Goal: Information Seeking & Learning: Learn about a topic

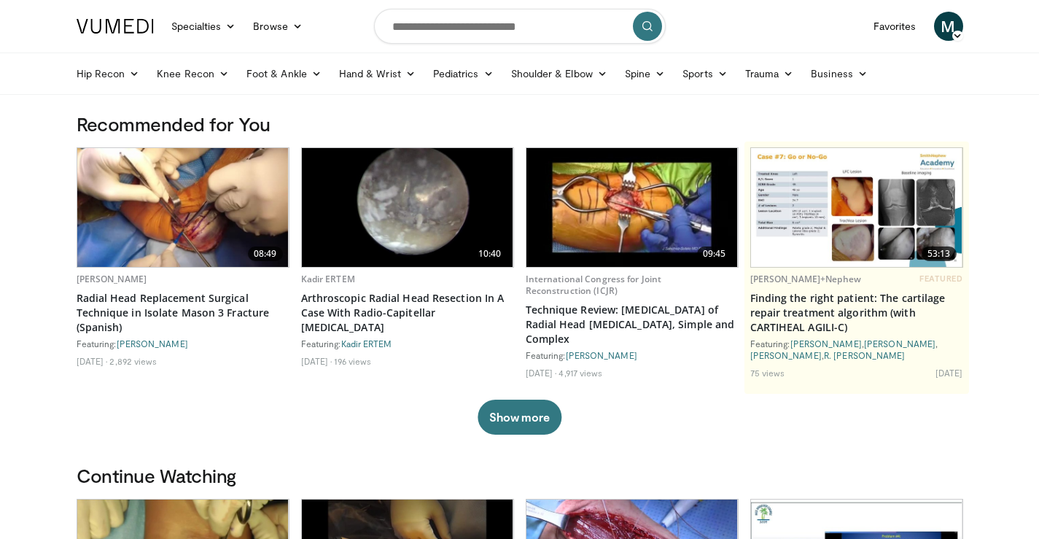
click at [535, 23] on input "Search topics, interventions" at bounding box center [520, 26] width 292 height 35
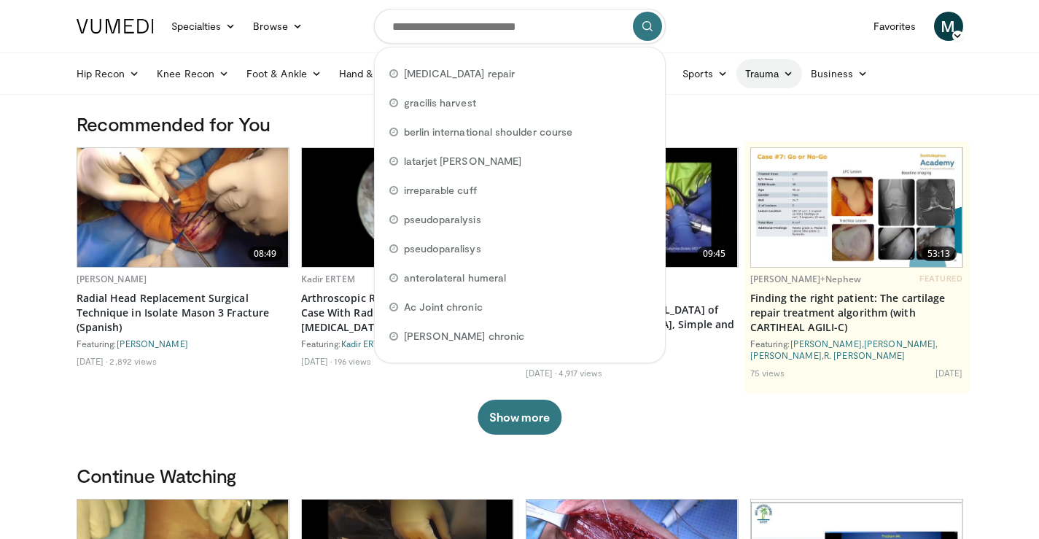
click at [774, 80] on link "Trauma" at bounding box center [769, 73] width 66 height 29
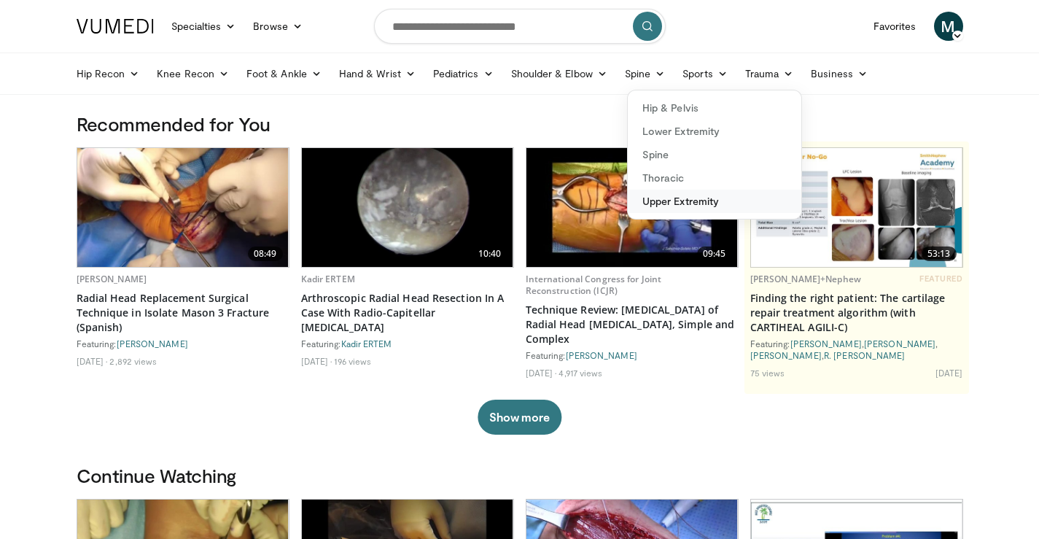
click at [666, 200] on link "Upper Extremity" at bounding box center [713, 200] width 173 height 23
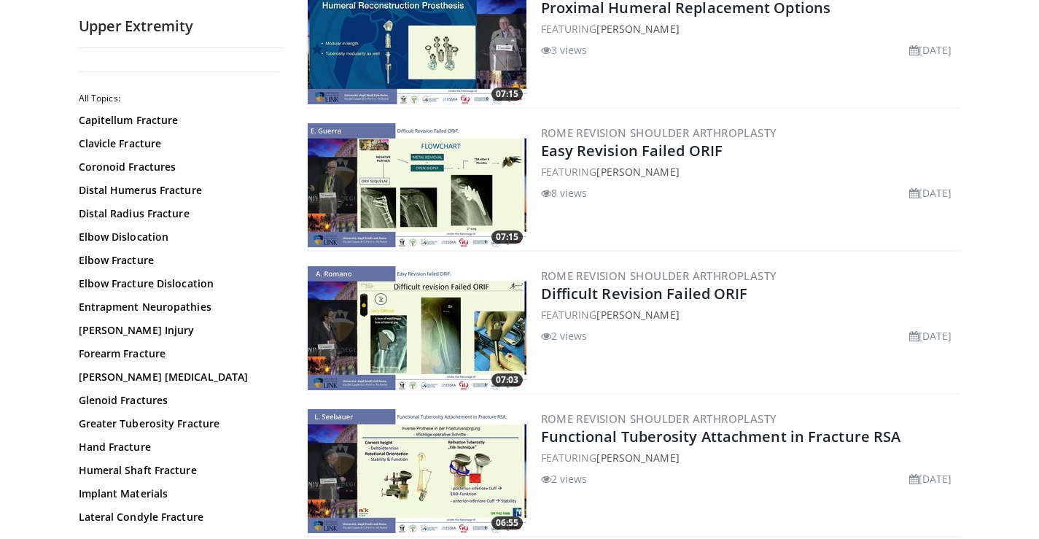
scroll to position [189, 0]
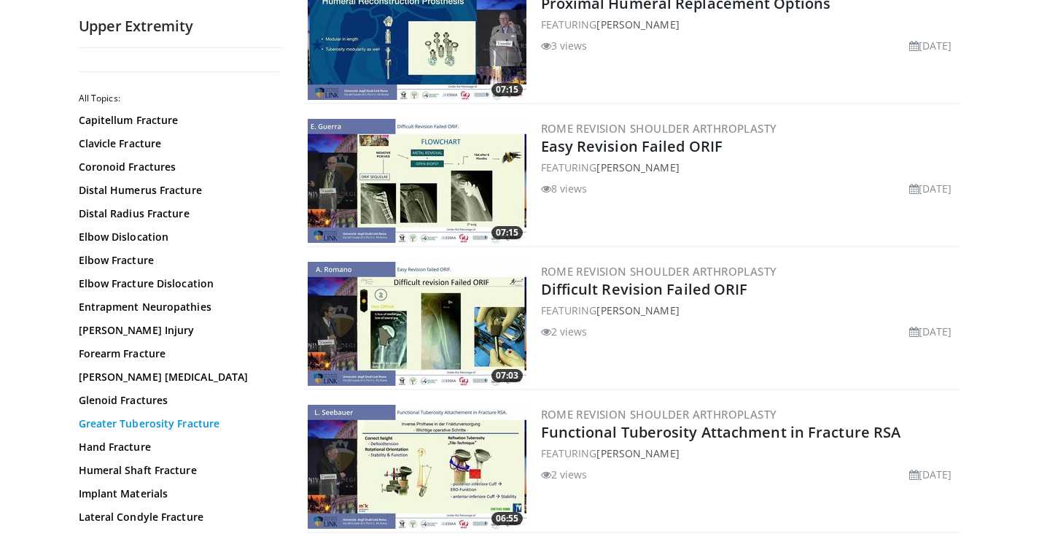
click at [124, 422] on link "Greater Tuberosity Fracture" at bounding box center [177, 423] width 197 height 15
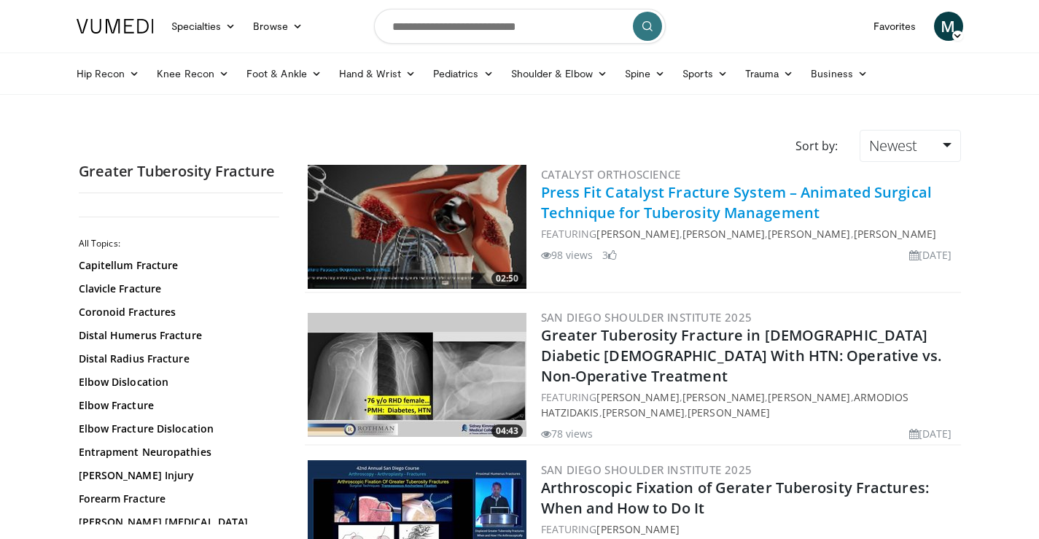
click at [894, 191] on link "Press Fit Catalyst Fracture System – Animated Surgical Technique for Tuberosity…" at bounding box center [736, 202] width 391 height 40
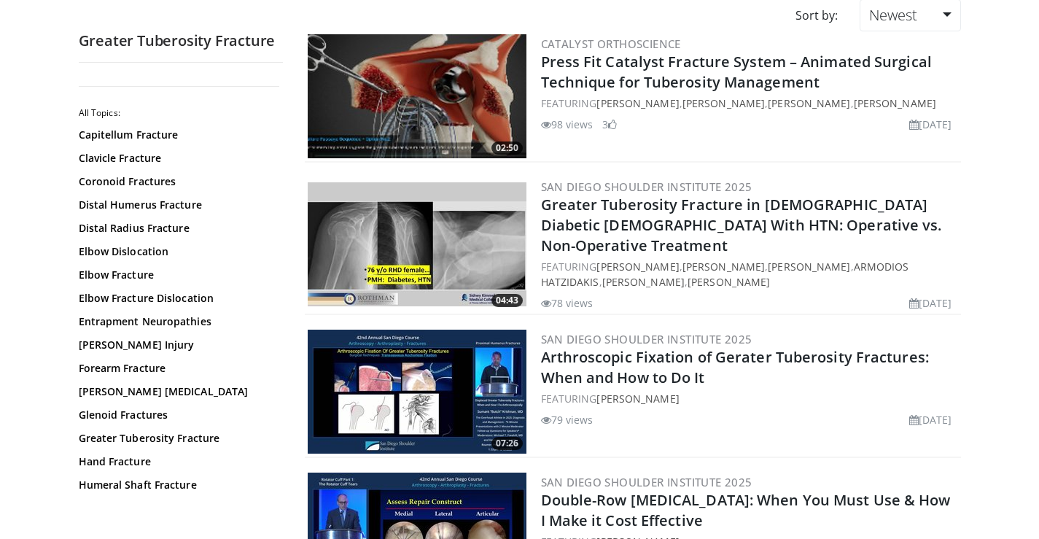
scroll to position [134, 0]
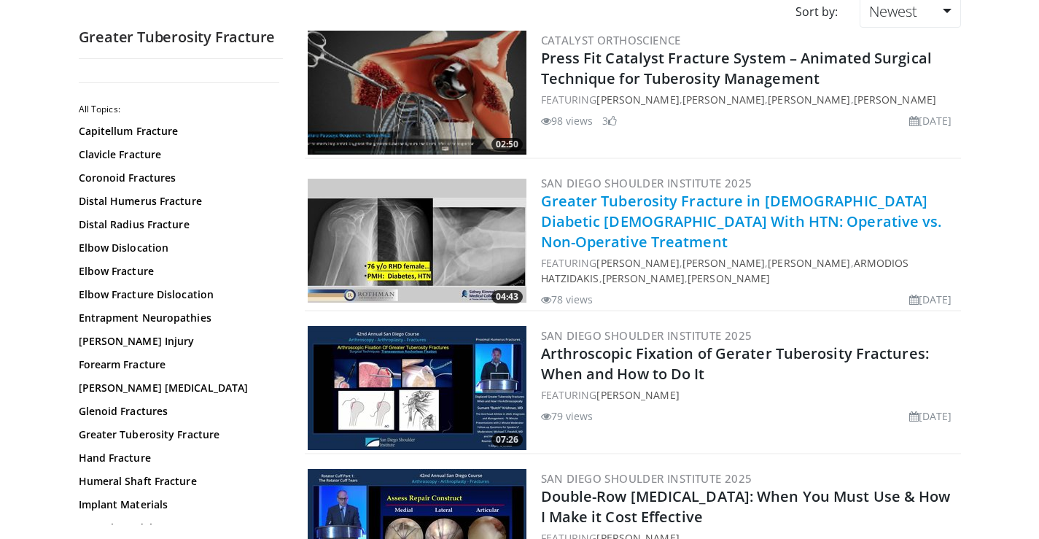
click at [654, 219] on link "Greater Tuberosity Fracture in 76 y/o Diabetic Female With HTN: Operative vs. N…" at bounding box center [741, 221] width 401 height 60
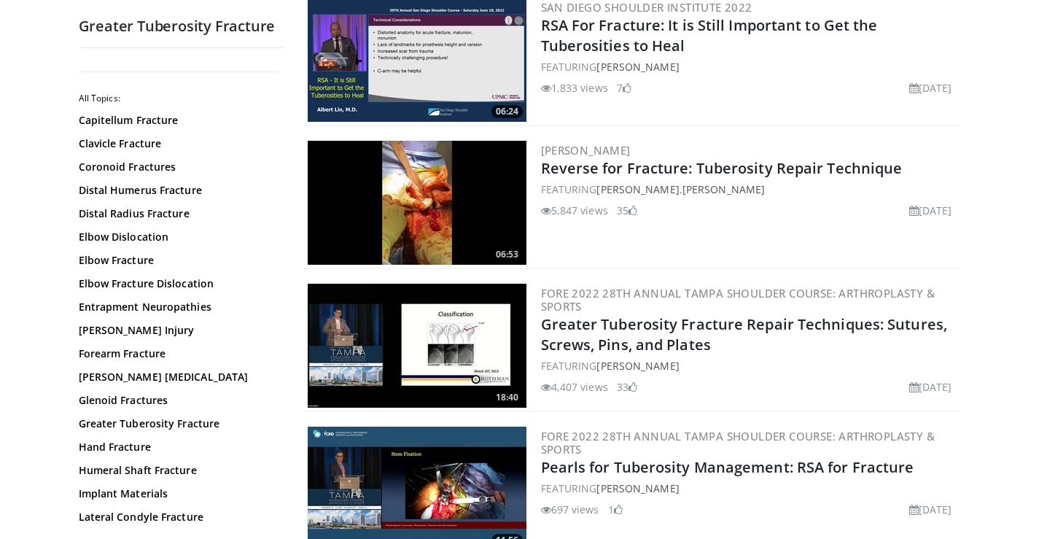
scroll to position [1463, 0]
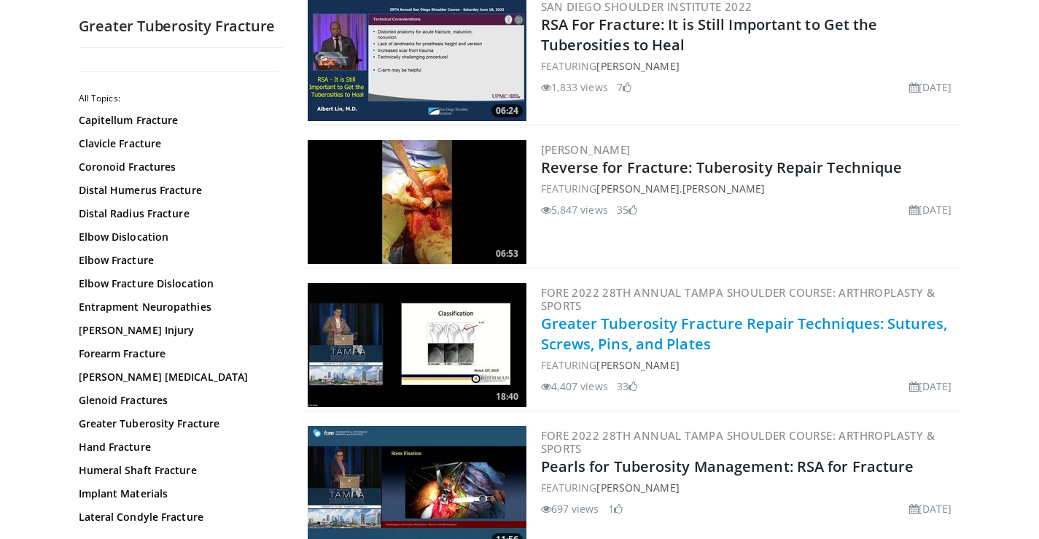
click at [770, 313] on link "Greater Tuberosity Fracture Repair Techniques: Sutures, Screws, Pins, and Plates" at bounding box center [744, 333] width 407 height 40
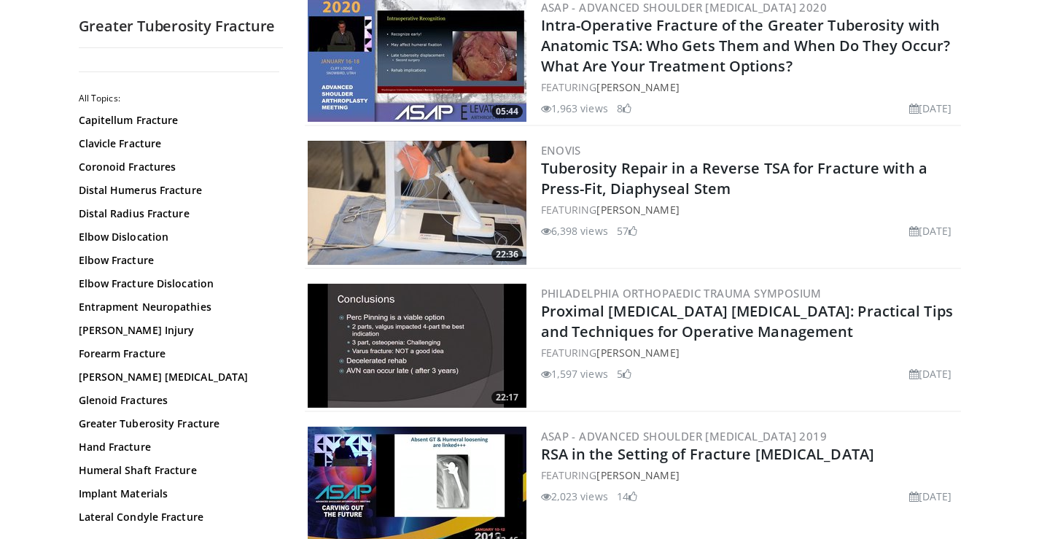
scroll to position [2893, 0]
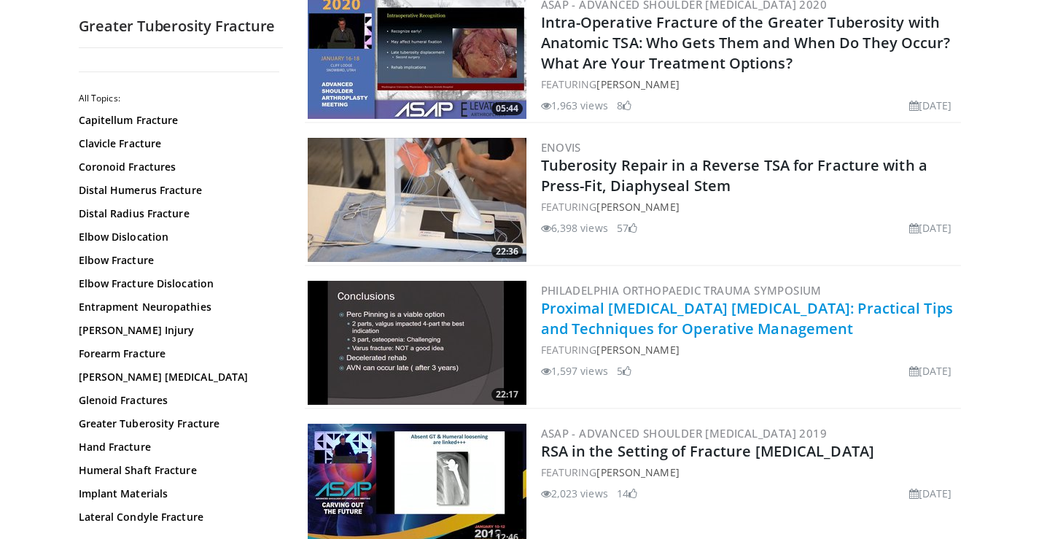
click at [779, 309] on link "Proximal Humerus Fractures: Practical Tips and Techniques for Operative Managem…" at bounding box center [747, 318] width 412 height 40
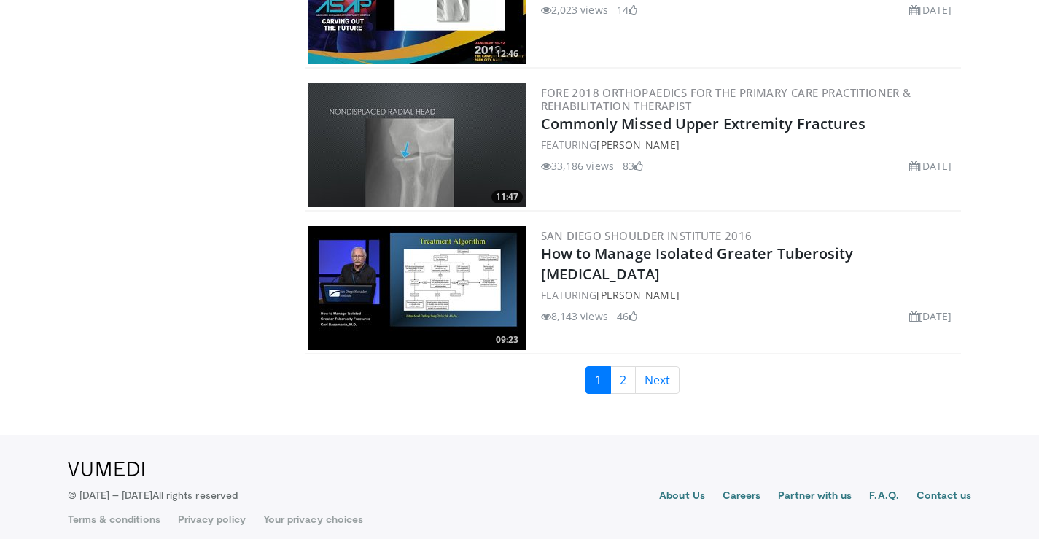
scroll to position [3378, 0]
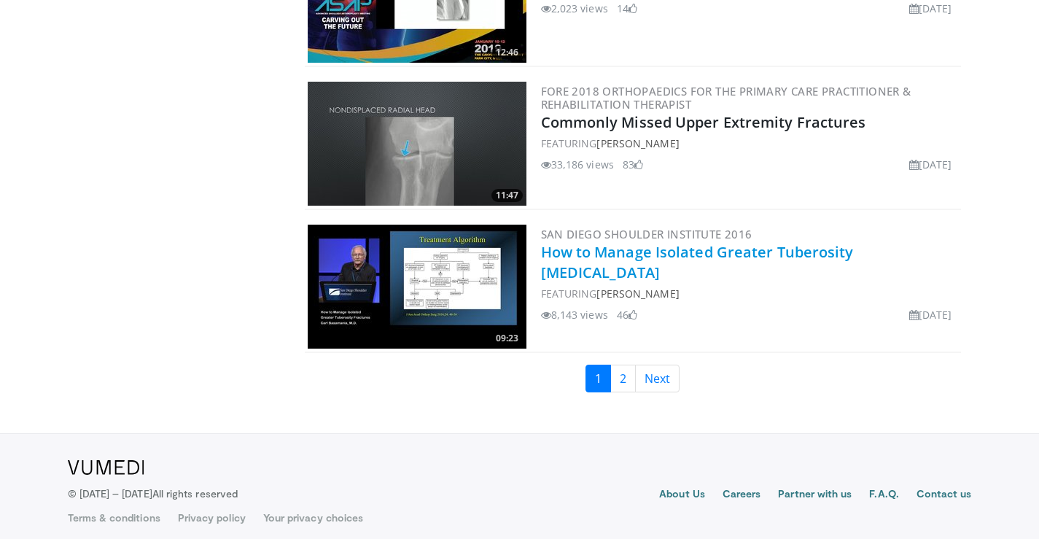
click at [792, 245] on link "How to Manage Isolated Greater Tuberosity Fractures" at bounding box center [697, 262] width 313 height 40
click at [624, 370] on link "2" at bounding box center [623, 378] width 26 height 28
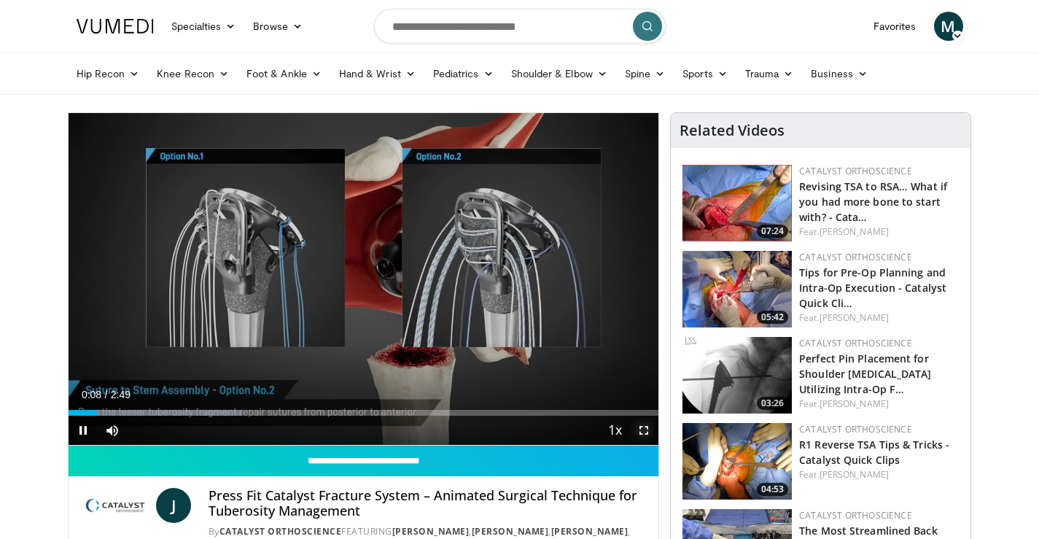
click at [643, 427] on span "Video Player" at bounding box center [643, 429] width 29 height 29
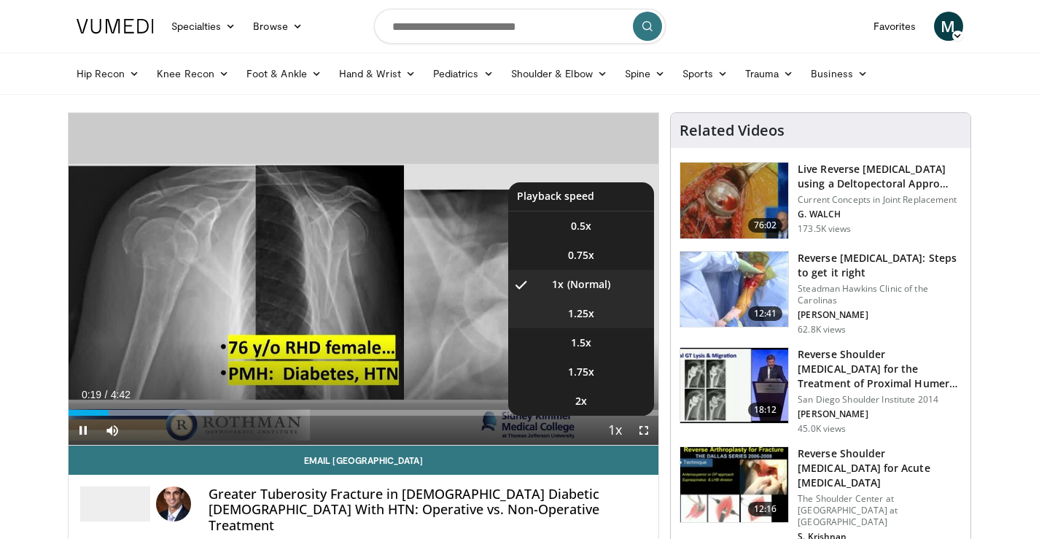
click at [607, 323] on li "1.25x" at bounding box center [581, 313] width 146 height 29
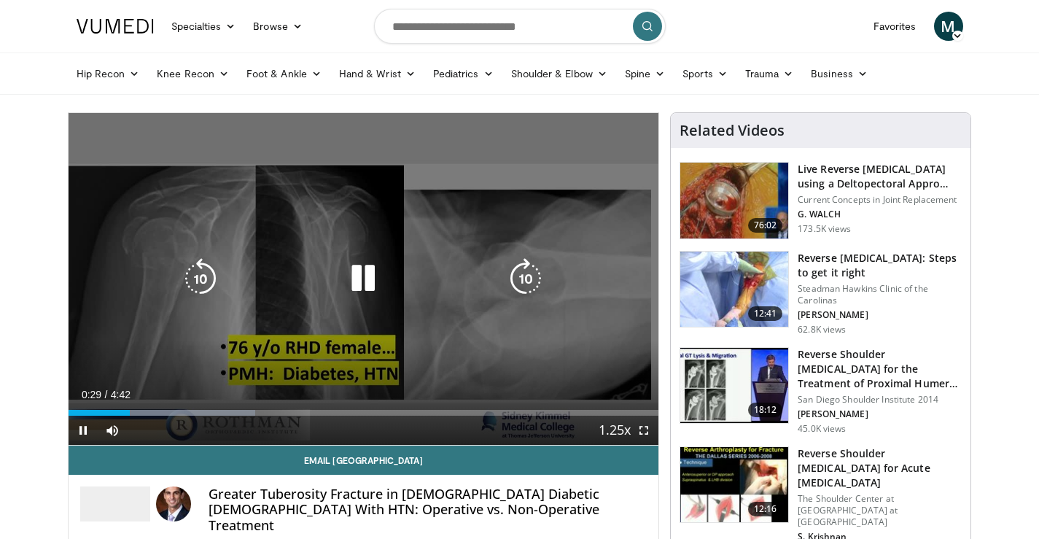
click at [345, 291] on icon "Video Player" at bounding box center [363, 278] width 41 height 41
click at [353, 283] on icon "Video Player" at bounding box center [363, 278] width 41 height 41
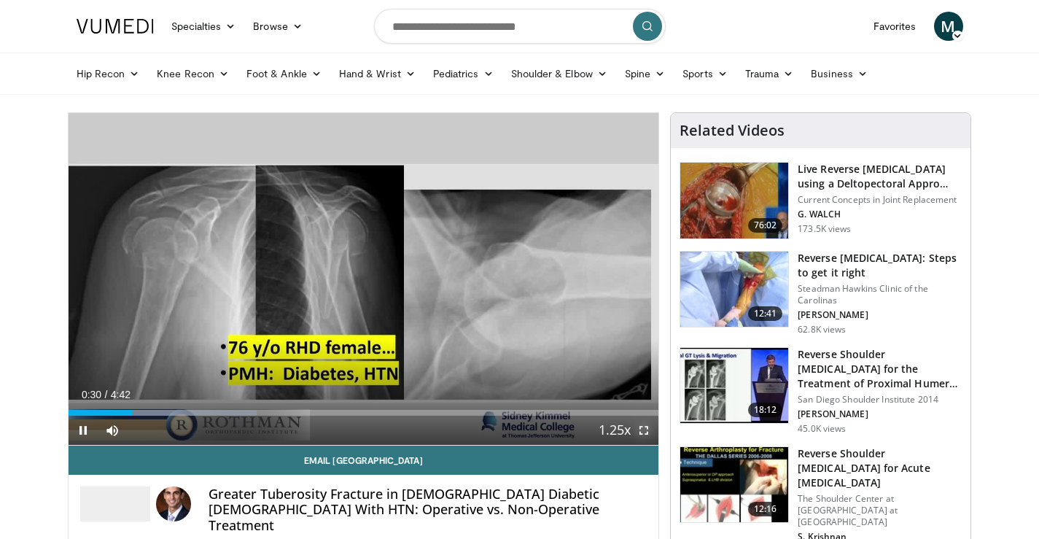
click at [647, 433] on span "Video Player" at bounding box center [643, 429] width 29 height 29
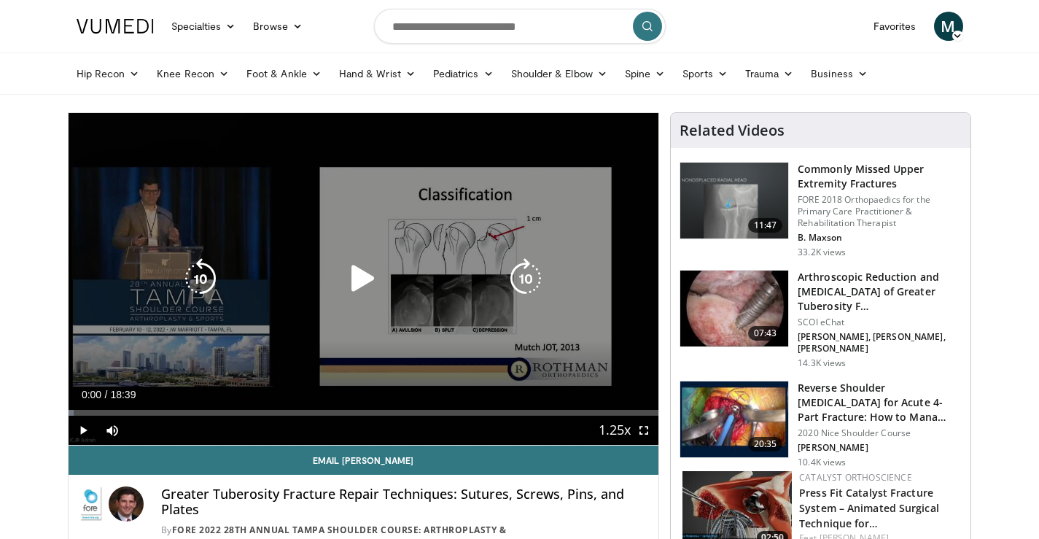
click at [381, 275] on icon "Video Player" at bounding box center [363, 278] width 41 height 41
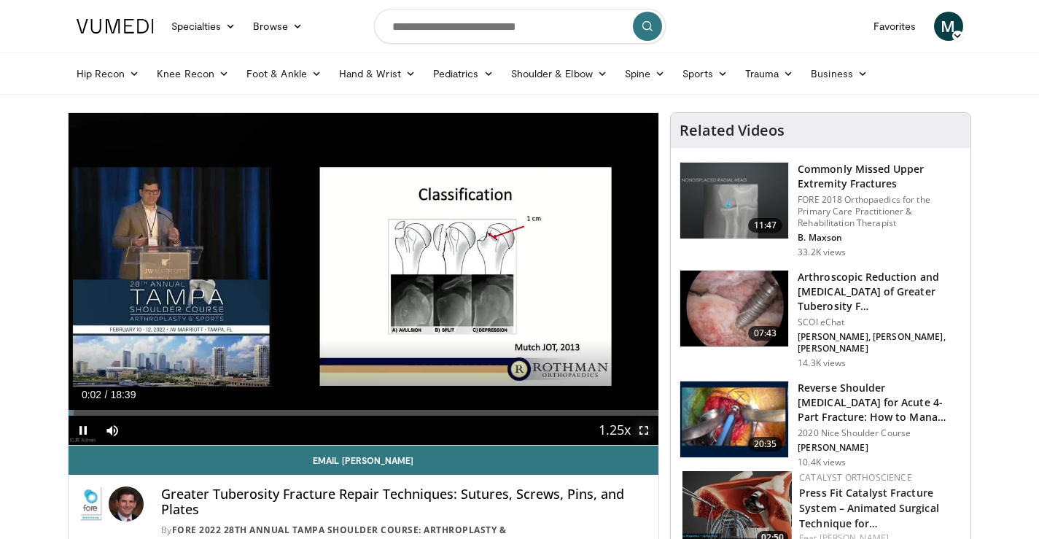
click at [641, 430] on span "Video Player" at bounding box center [643, 429] width 29 height 29
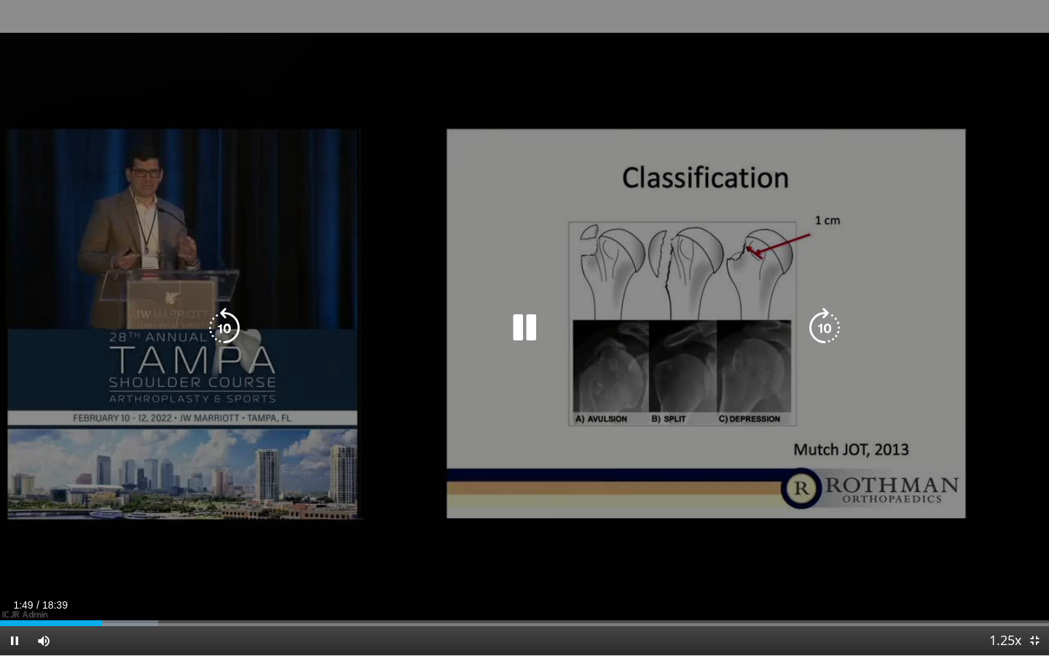
click at [527, 321] on icon "Video Player" at bounding box center [524, 328] width 41 height 41
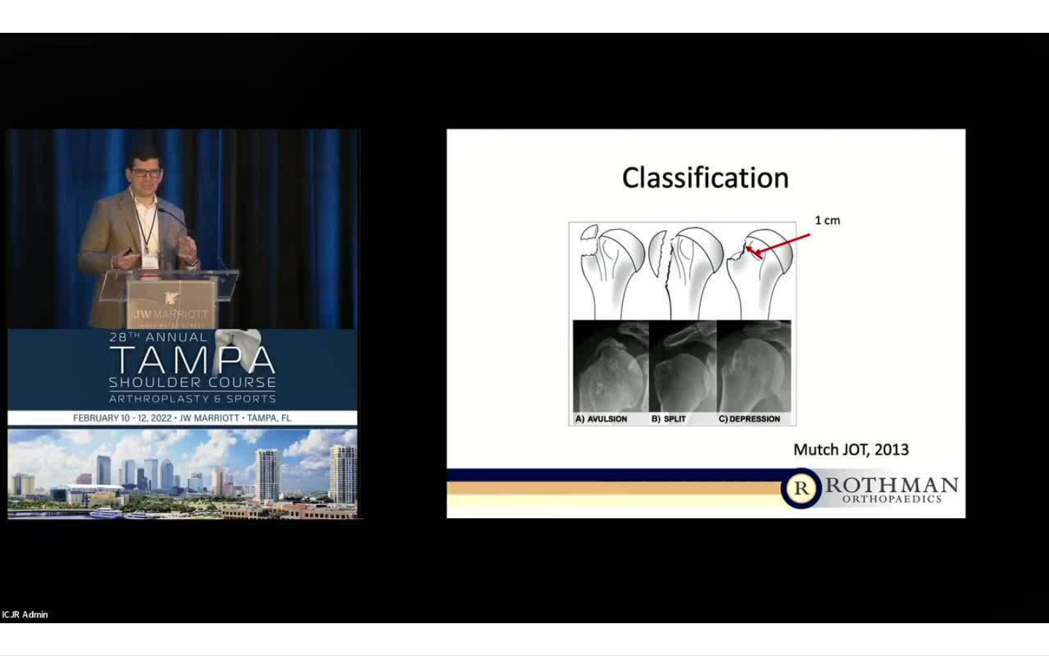
click at [517, 336] on div "10 seconds Tap to unmute" at bounding box center [524, 327] width 1049 height 655
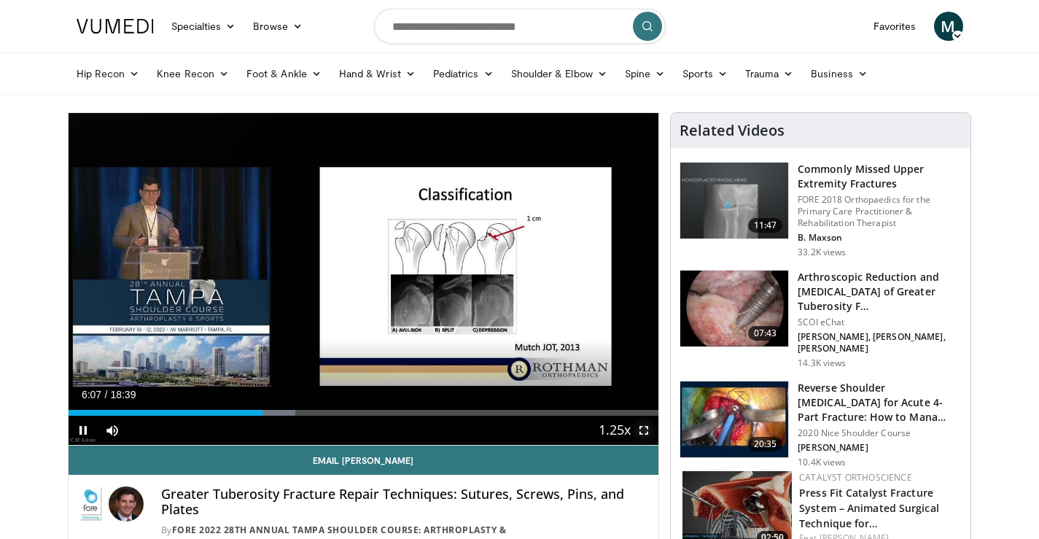
click at [644, 429] on span "Video Player" at bounding box center [643, 429] width 29 height 29
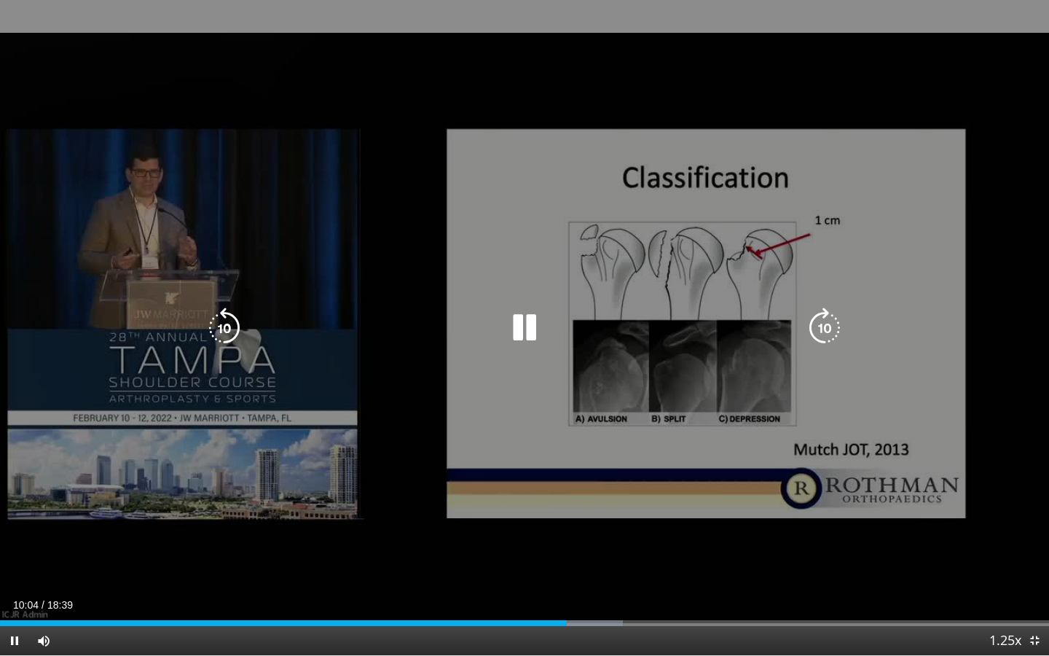
click at [531, 324] on icon "Video Player" at bounding box center [524, 328] width 41 height 41
click at [521, 322] on icon "Video Player" at bounding box center [524, 328] width 41 height 41
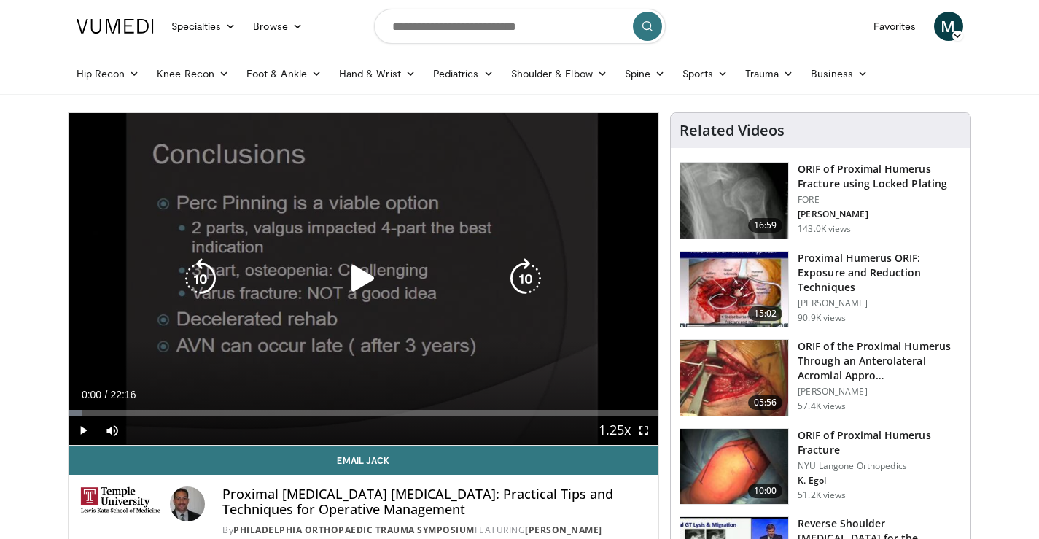
click at [364, 278] on icon "Video Player" at bounding box center [363, 278] width 41 height 41
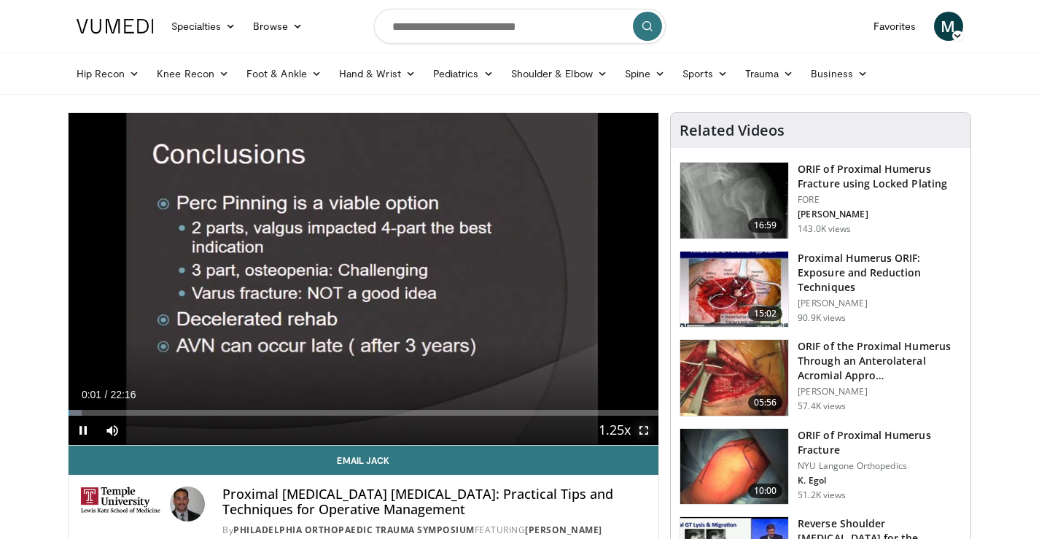
click at [642, 431] on span "Video Player" at bounding box center [643, 429] width 29 height 29
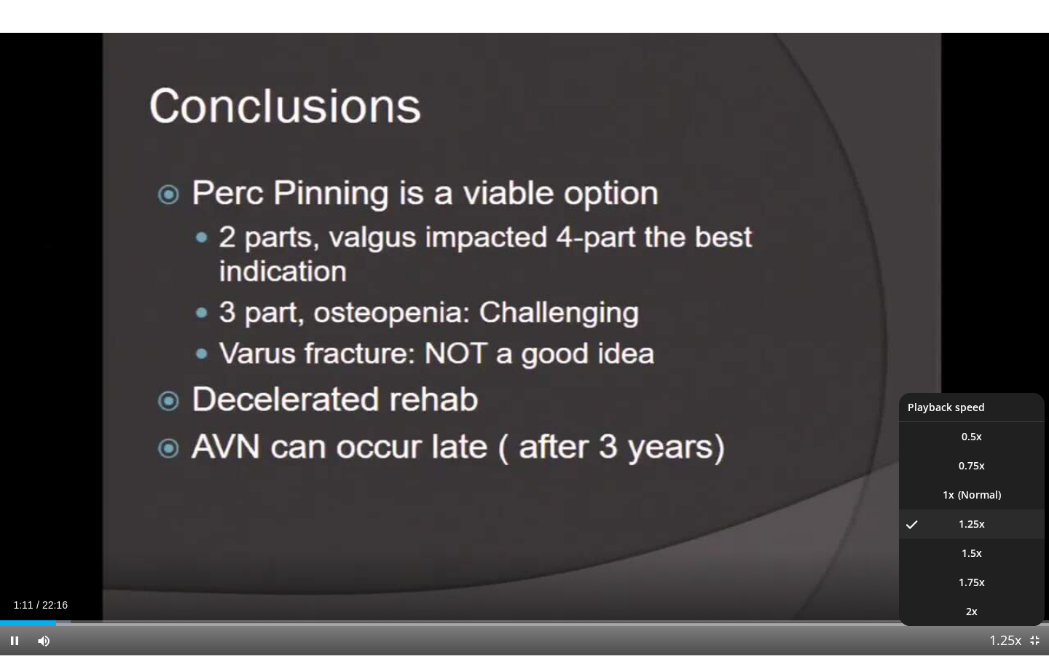
click at [1002, 538] on span "Video Player" at bounding box center [1006, 641] width 20 height 29
click at [989, 499] on li "1x" at bounding box center [972, 494] width 146 height 29
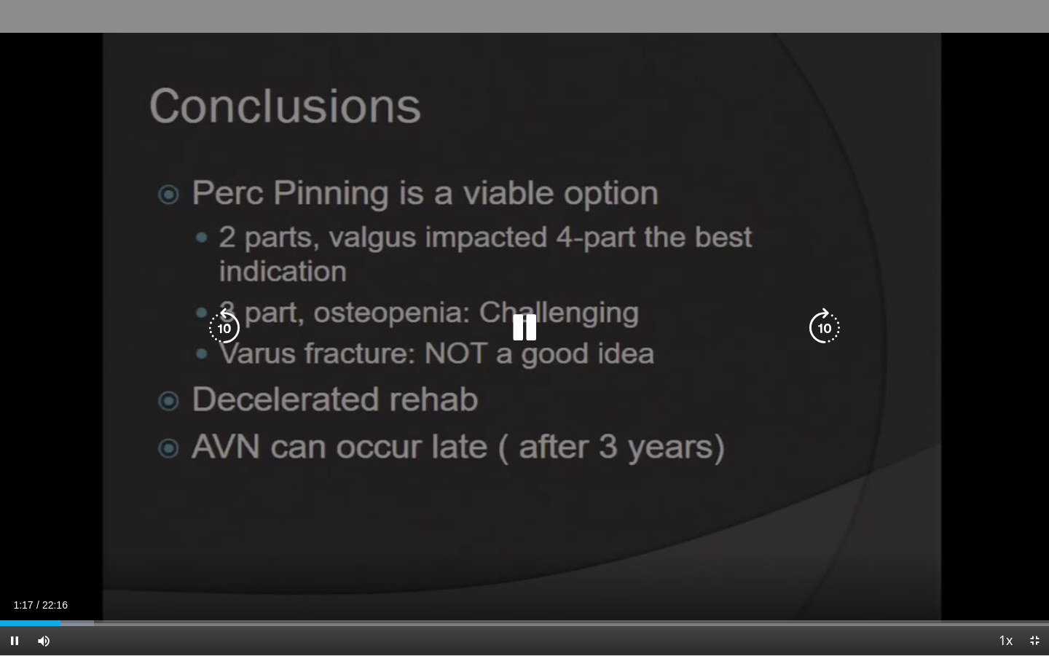
click at [862, 455] on div "10 seconds Tap to unmute" at bounding box center [524, 327] width 1049 height 655
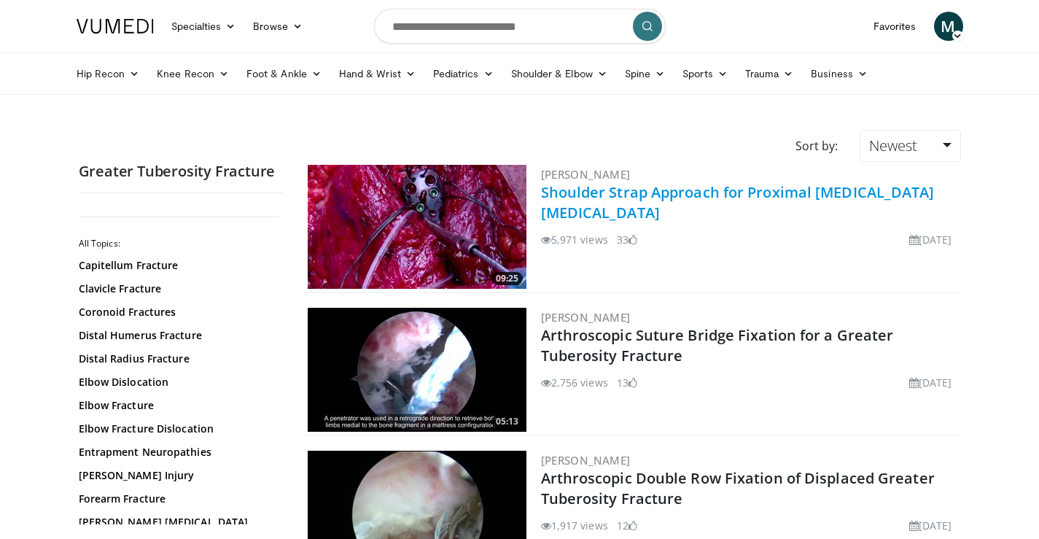
click at [674, 190] on link "Shoulder Strap Approach for Proximal [MEDICAL_DATA] [MEDICAL_DATA]" at bounding box center [738, 202] width 394 height 40
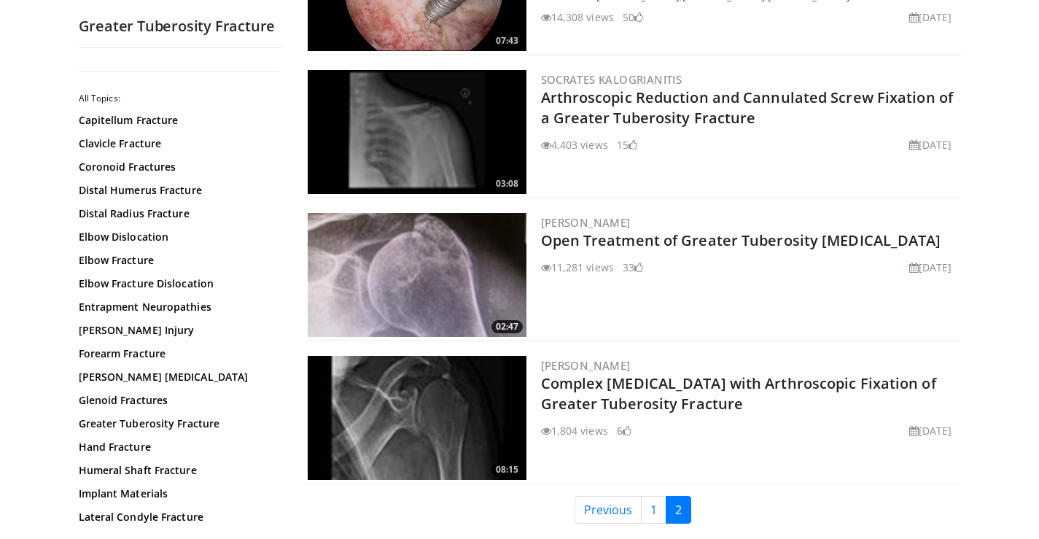
scroll to position [2095, 0]
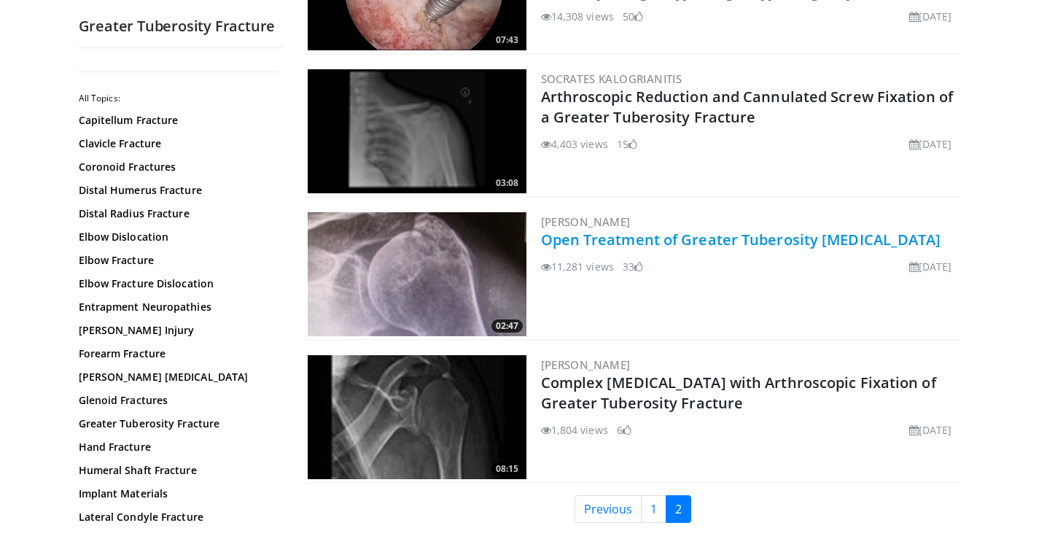
click at [721, 241] on link "Open Treatment of Greater Tuberosity [MEDICAL_DATA]" at bounding box center [741, 240] width 400 height 20
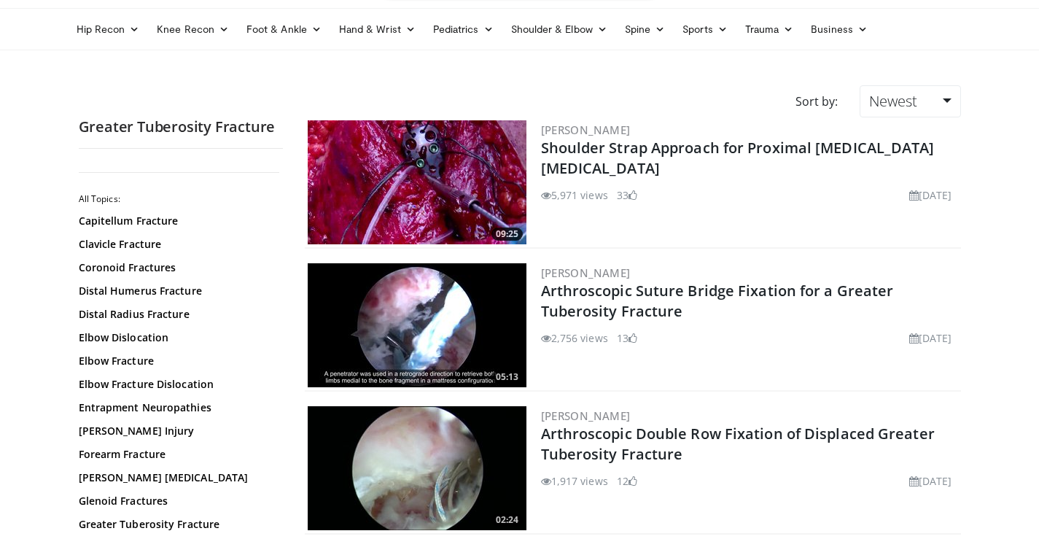
scroll to position [0, 0]
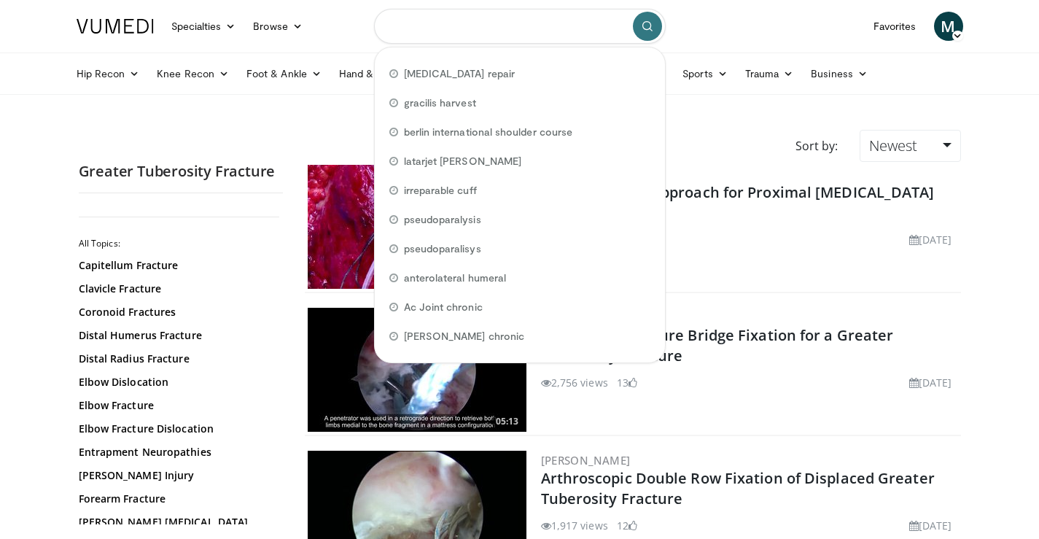
click at [458, 26] on input "Search topics, interventions" at bounding box center [520, 26] width 292 height 35
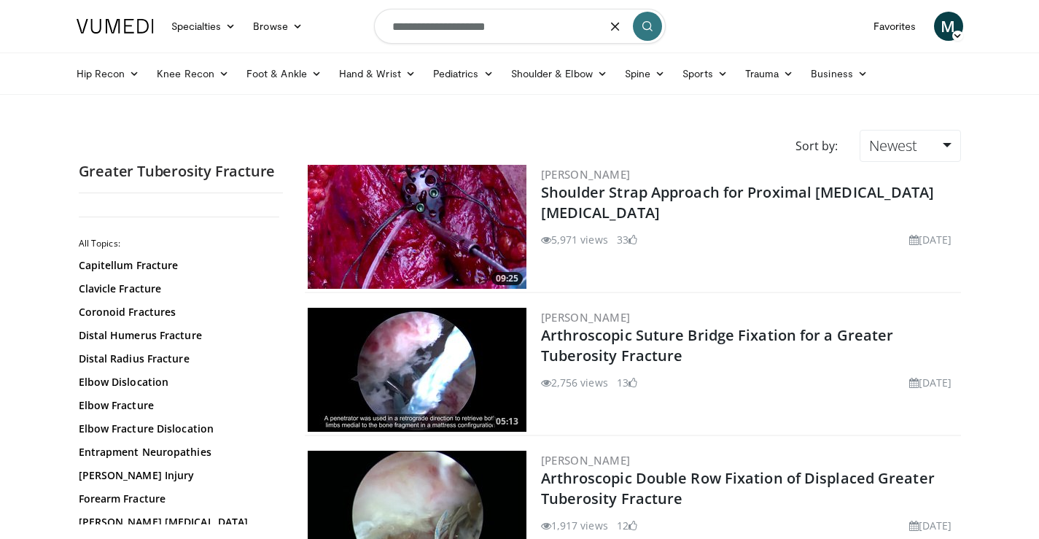
type input "**********"
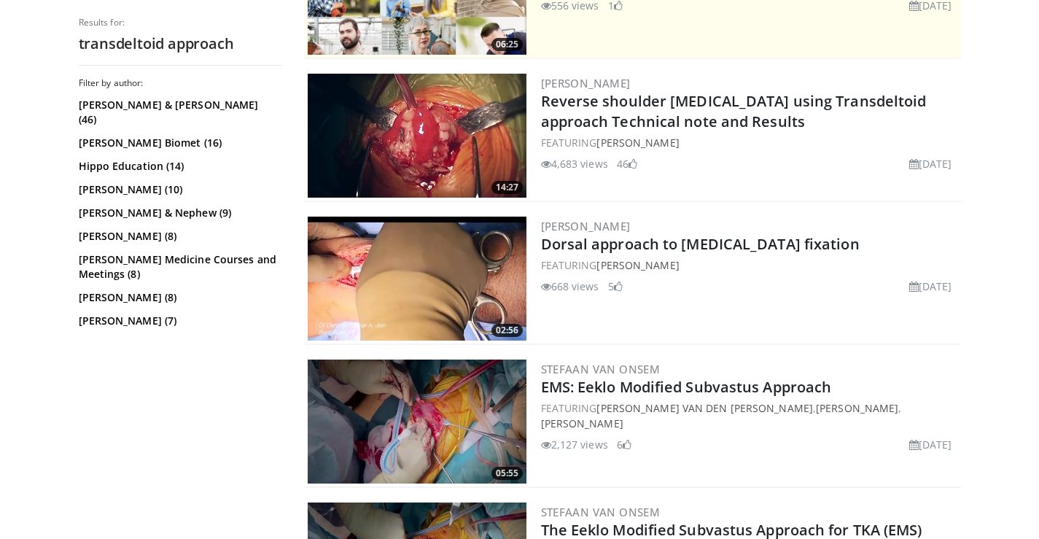
scroll to position [378, 0]
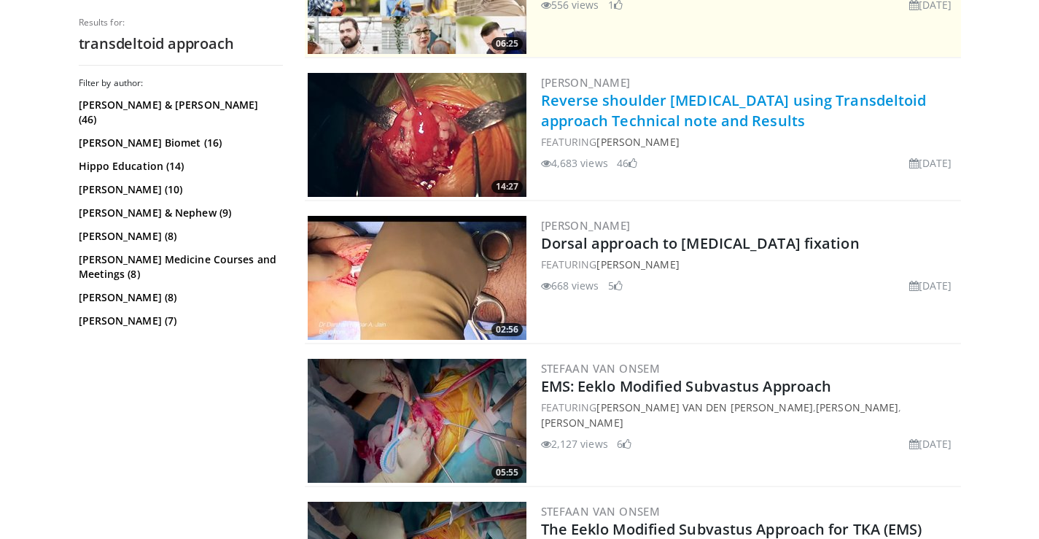
click at [776, 113] on link "Reverse shoulder [MEDICAL_DATA] using Transdeltoid approach Technical note and …" at bounding box center [734, 110] width 386 height 40
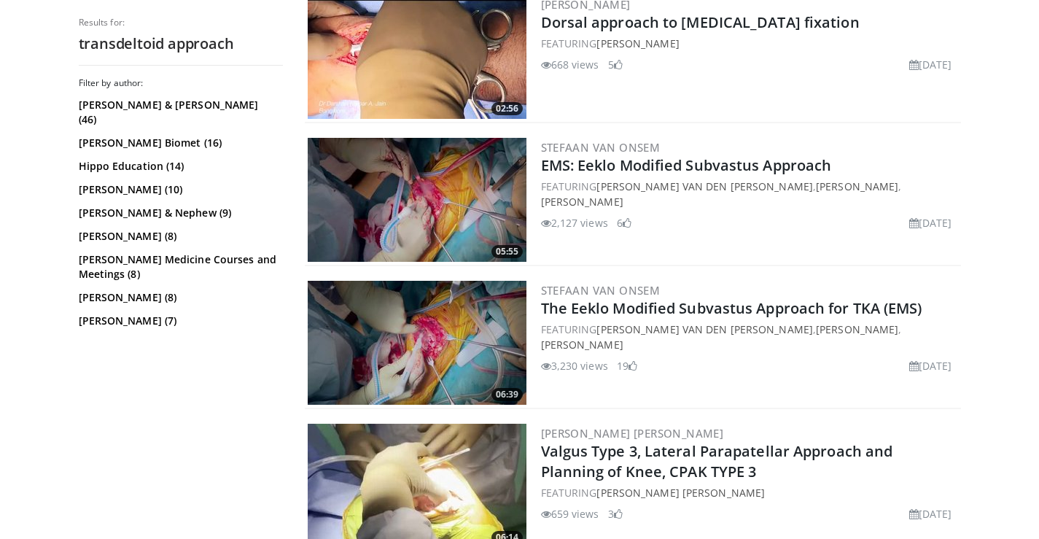
scroll to position [0, 0]
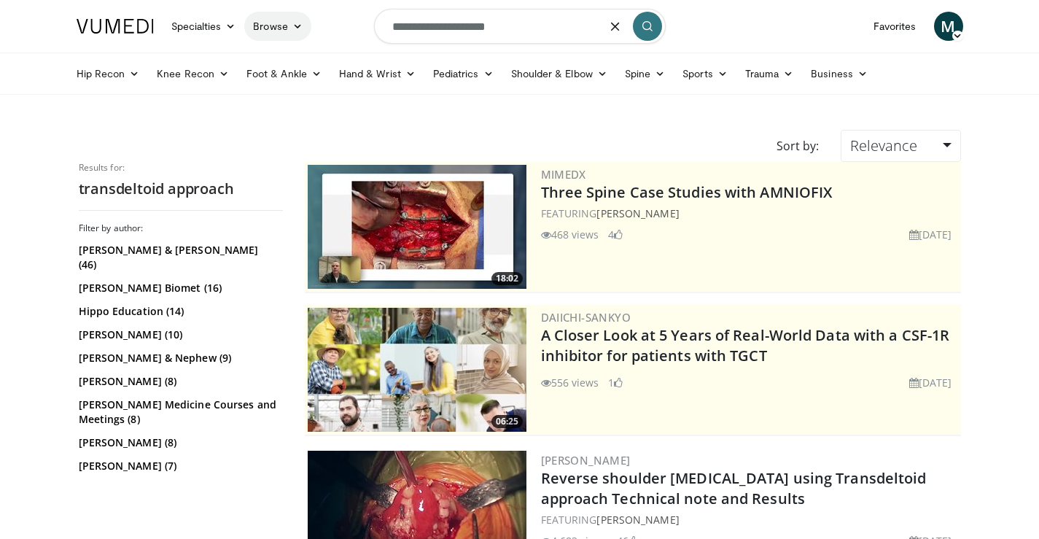
drag, startPoint x: 464, startPoint y: 29, endPoint x: 305, endPoint y: 27, distance: 158.2
click at [305, 27] on nav "Specialties Adult & Family Medicine Allergy, Asthma, Immunology Anesthesiology …" at bounding box center [520, 26] width 904 height 52
type input "**********"
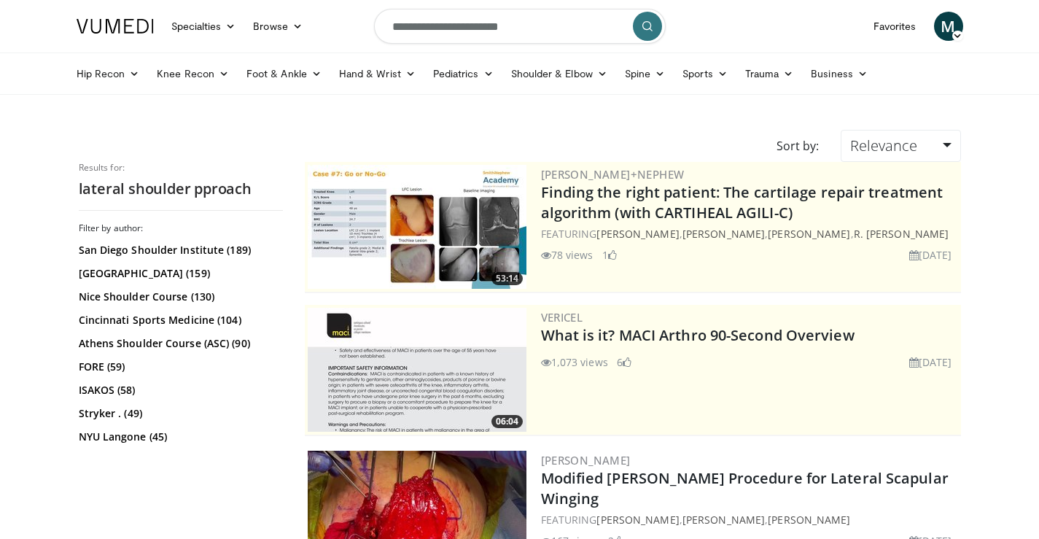
click at [477, 26] on input "**********" at bounding box center [520, 26] width 292 height 35
type input "**********"
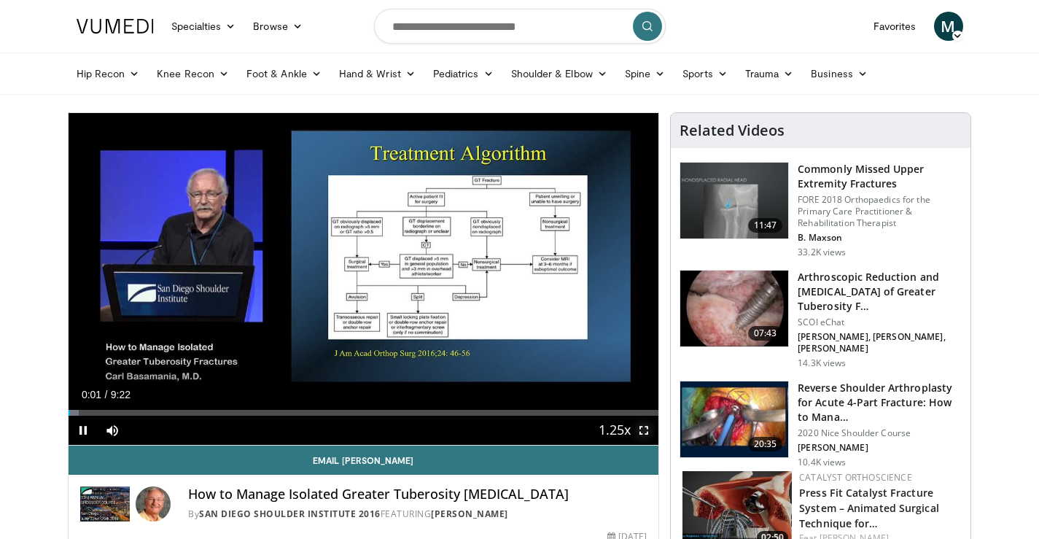
click at [647, 425] on span "Video Player" at bounding box center [643, 429] width 29 height 29
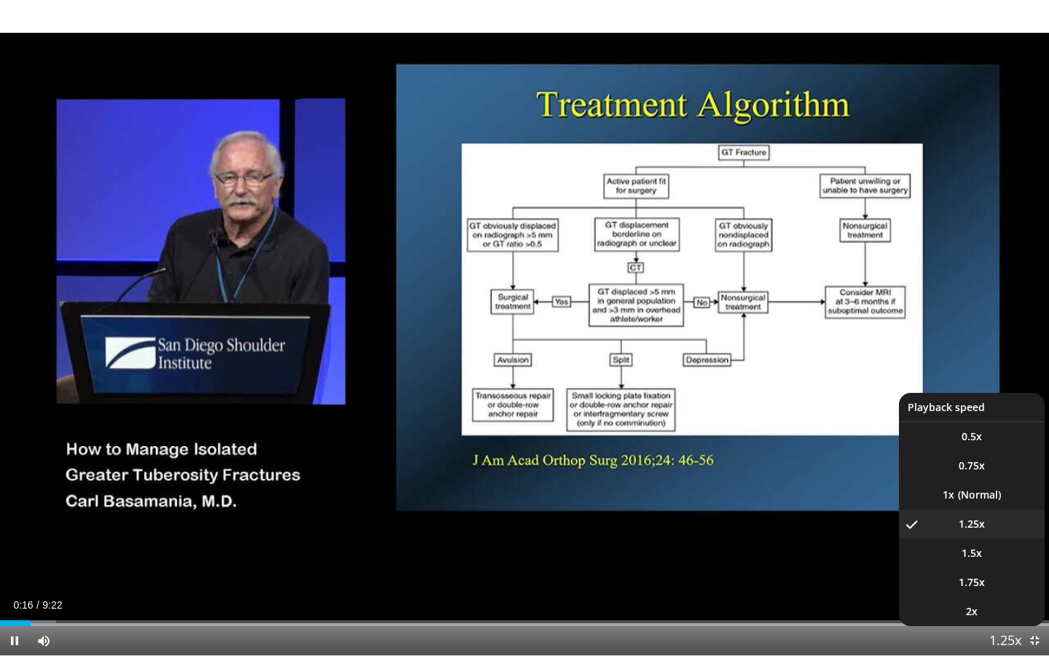
click at [1001, 538] on span "Video Player" at bounding box center [1006, 641] width 20 height 29
click at [998, 538] on span "Video Player" at bounding box center [1006, 641] width 20 height 29
click at [998, 538] on video-js "**********" at bounding box center [524, 328] width 1049 height 656
click at [1009, 491] on li "1x" at bounding box center [972, 494] width 146 height 29
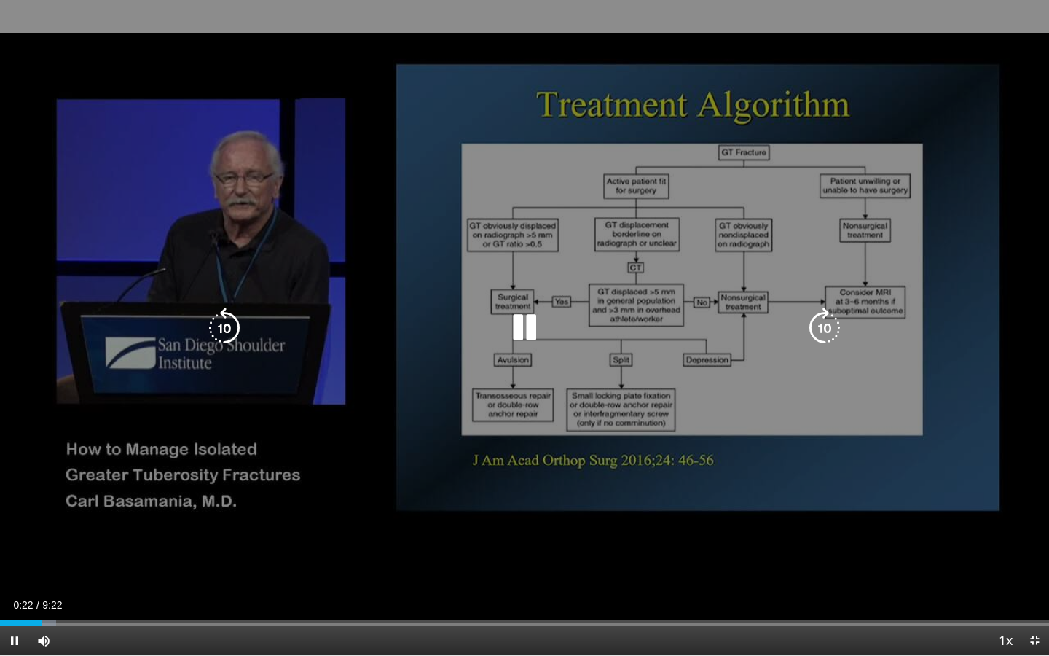
click at [816, 377] on div "10 seconds Tap to unmute" at bounding box center [524, 327] width 1049 height 655
click at [724, 354] on div "10 seconds Tap to unmute" at bounding box center [524, 327] width 1049 height 655
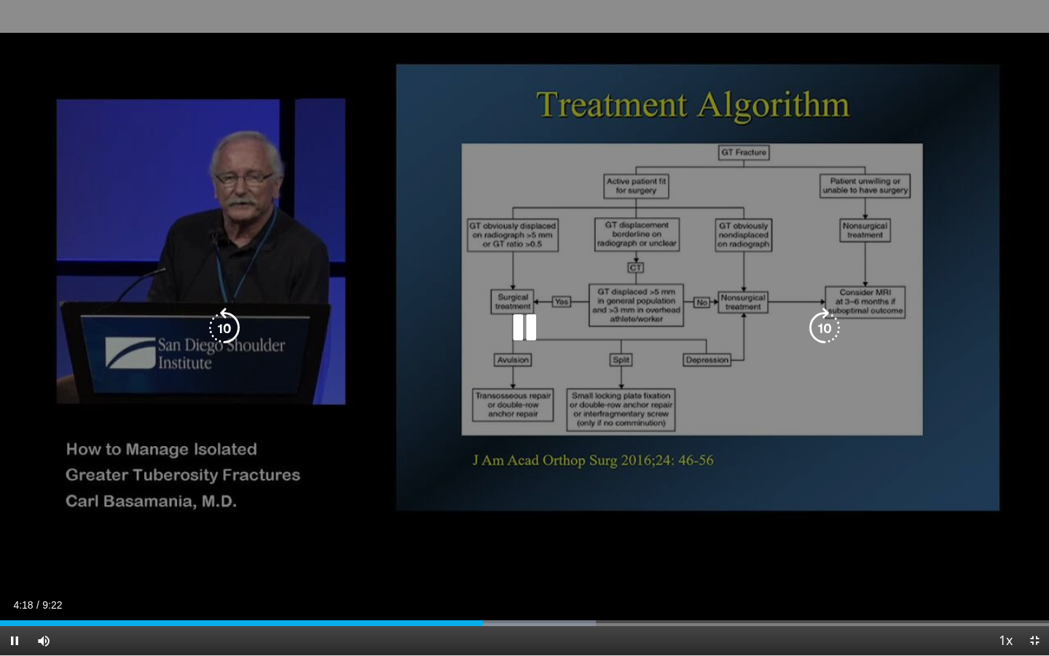
click at [520, 332] on icon "Video Player" at bounding box center [524, 328] width 41 height 41
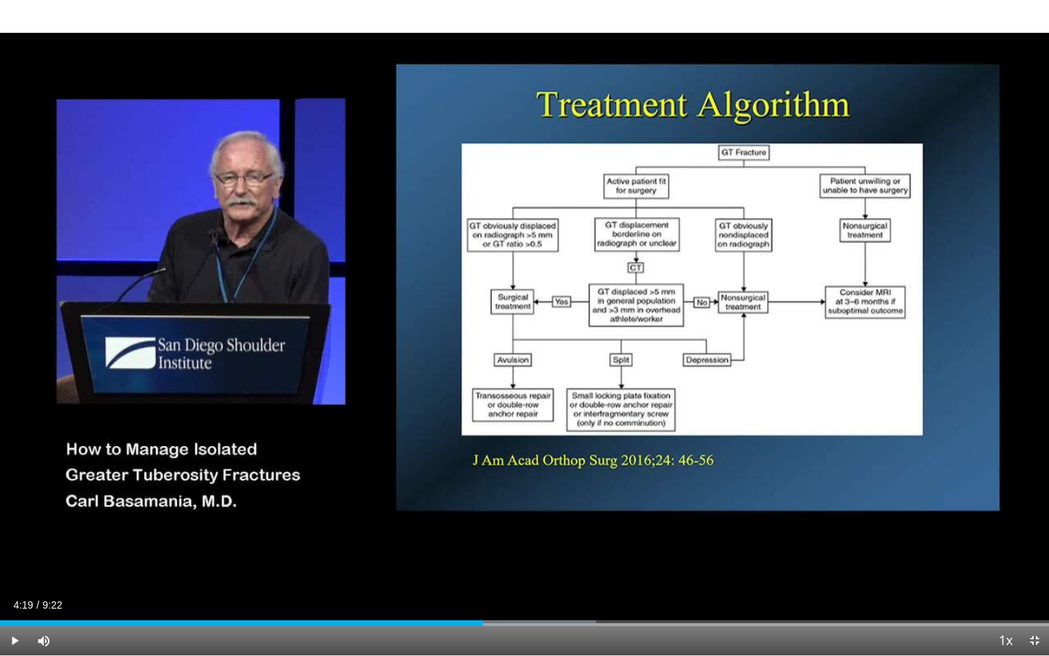
click at [520, 332] on div "10 seconds Tap to unmute" at bounding box center [524, 327] width 1049 height 655
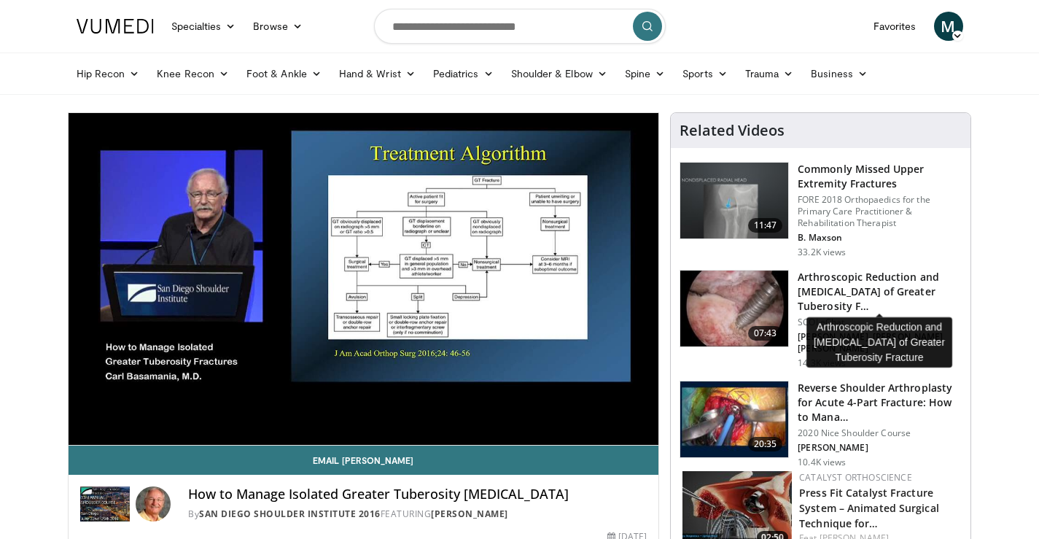
click at [837, 275] on h3 "Arthroscopic Reduction and Internal Fixation of Greater Tuberosity F…" at bounding box center [879, 292] width 164 height 44
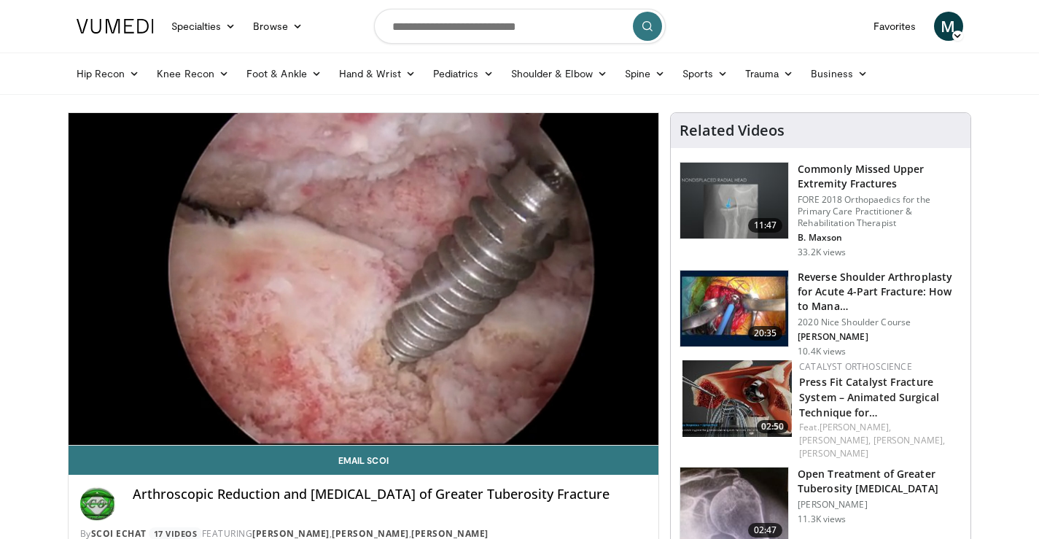
click at [652, 430] on div "10 seconds Tap to unmute" at bounding box center [364, 279] width 590 height 332
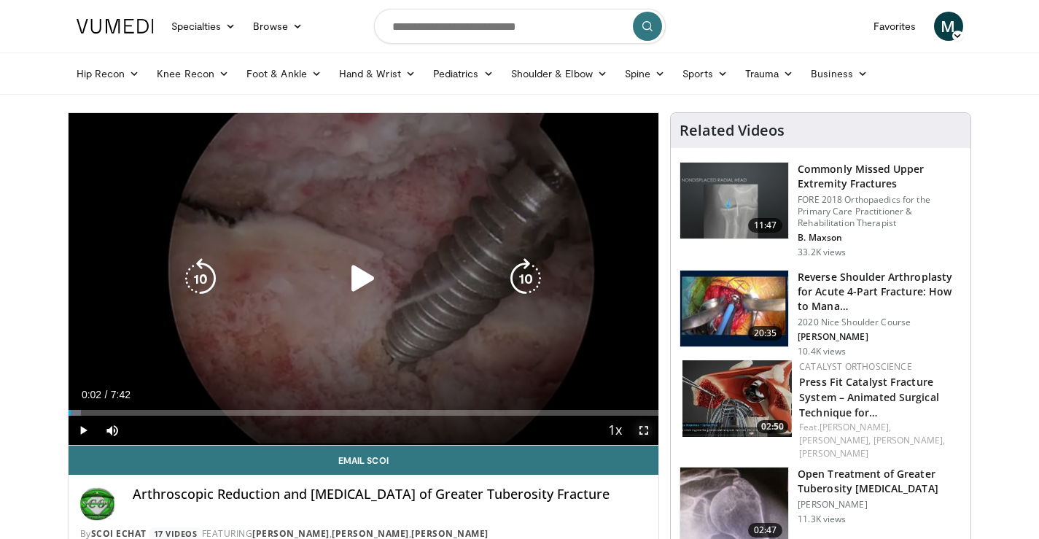
drag, startPoint x: 644, startPoint y: 429, endPoint x: 644, endPoint y: 517, distance: 88.2
click at [644, 429] on span "Video Player" at bounding box center [643, 429] width 29 height 29
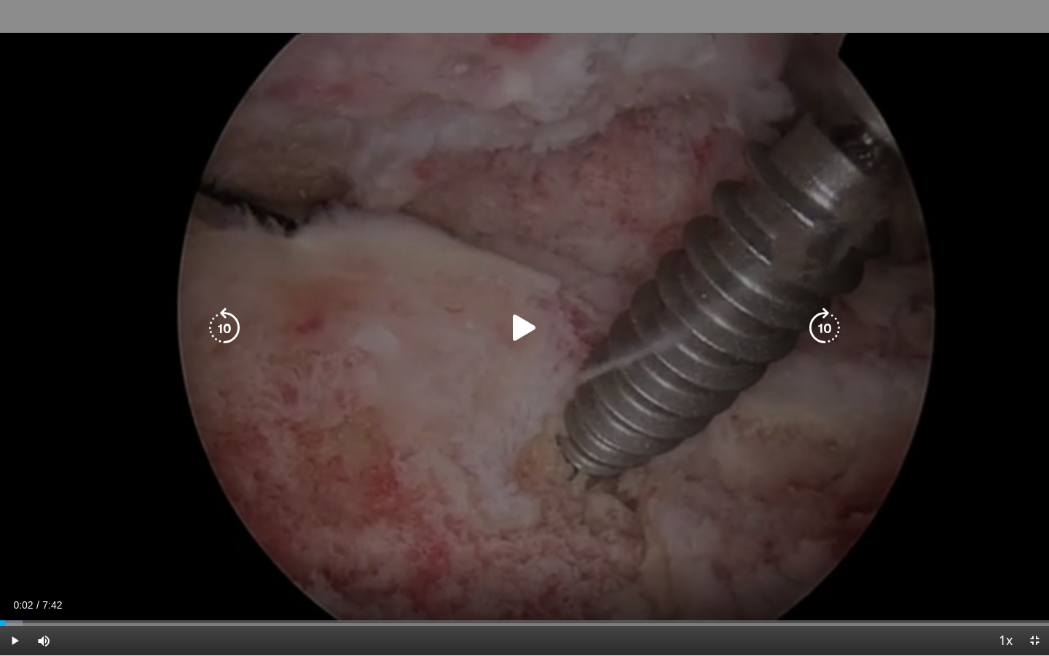
click at [581, 353] on div "10 seconds Tap to unmute" at bounding box center [524, 327] width 1049 height 655
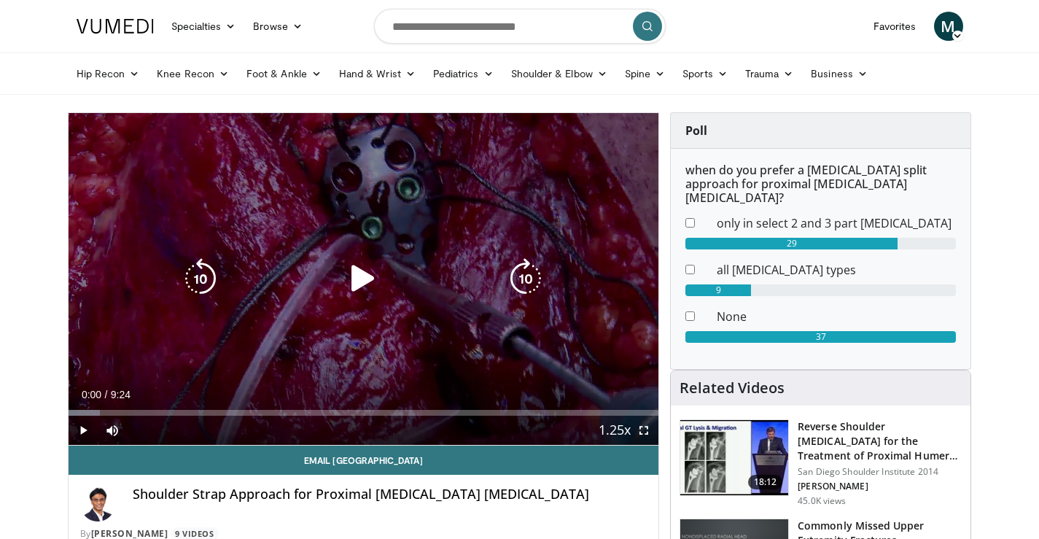
click at [326, 187] on div "10 seconds Tap to unmute" at bounding box center [364, 279] width 590 height 332
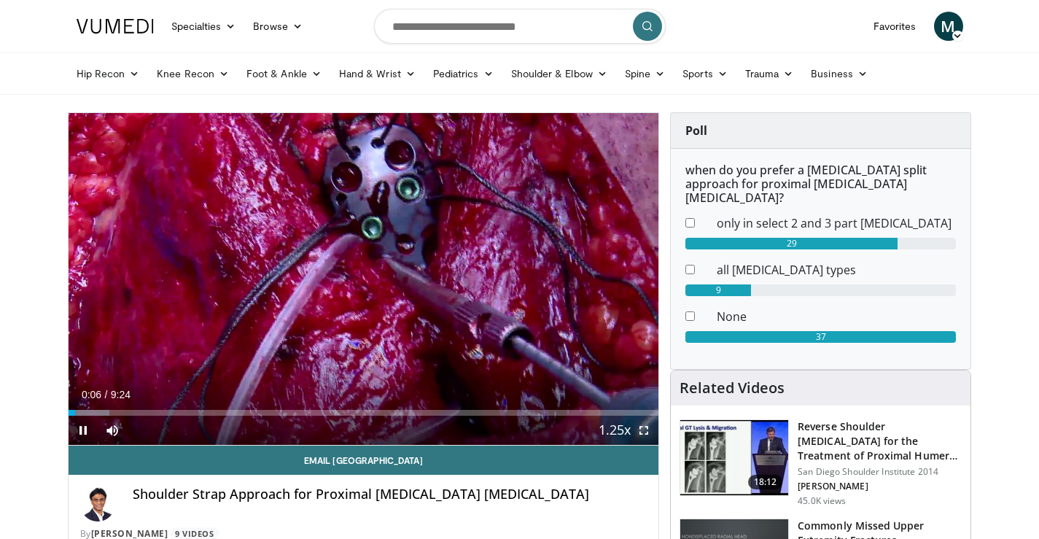
click at [644, 433] on span "Video Player" at bounding box center [643, 429] width 29 height 29
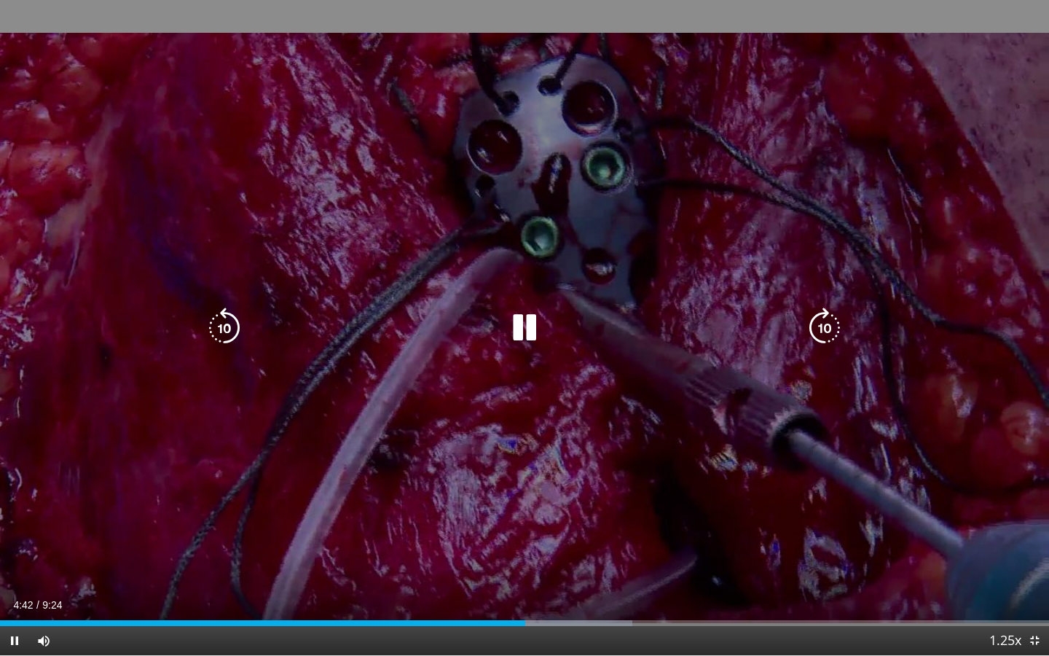
click at [538, 318] on icon "Video Player" at bounding box center [524, 328] width 41 height 41
click at [528, 324] on icon "Video Player" at bounding box center [524, 328] width 41 height 41
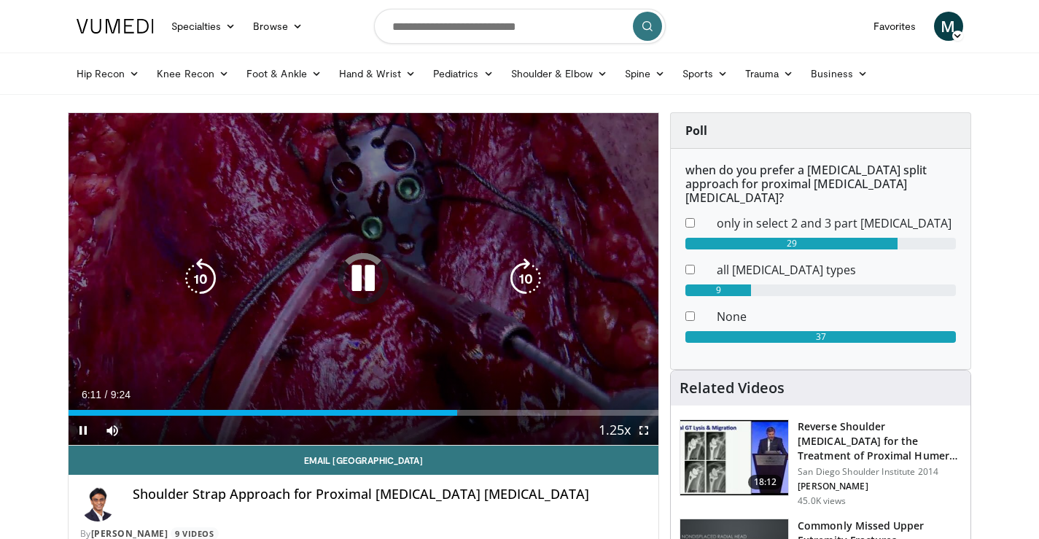
click at [361, 270] on icon "Video Player" at bounding box center [363, 278] width 41 height 41
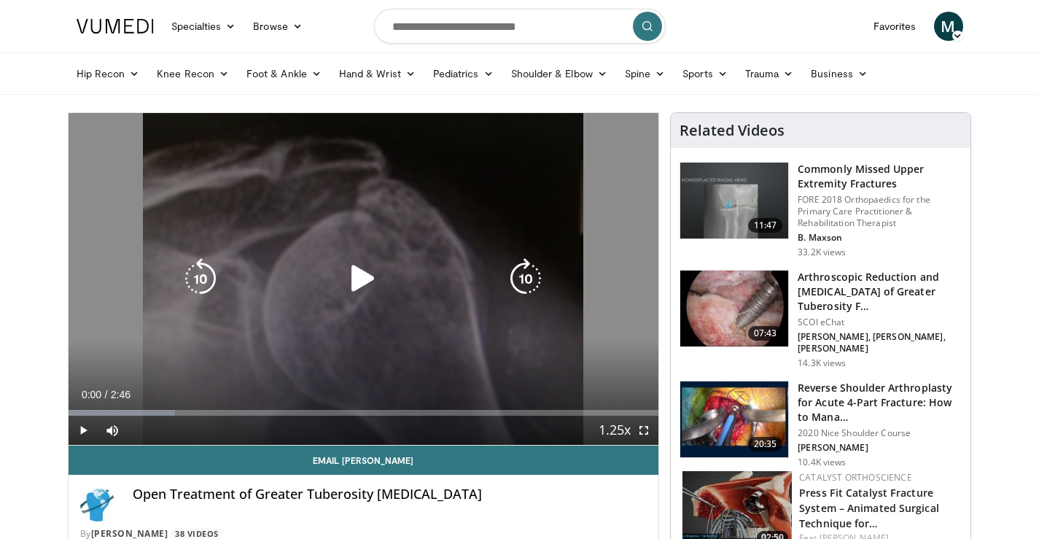
click at [356, 278] on icon "Video Player" at bounding box center [363, 278] width 41 height 41
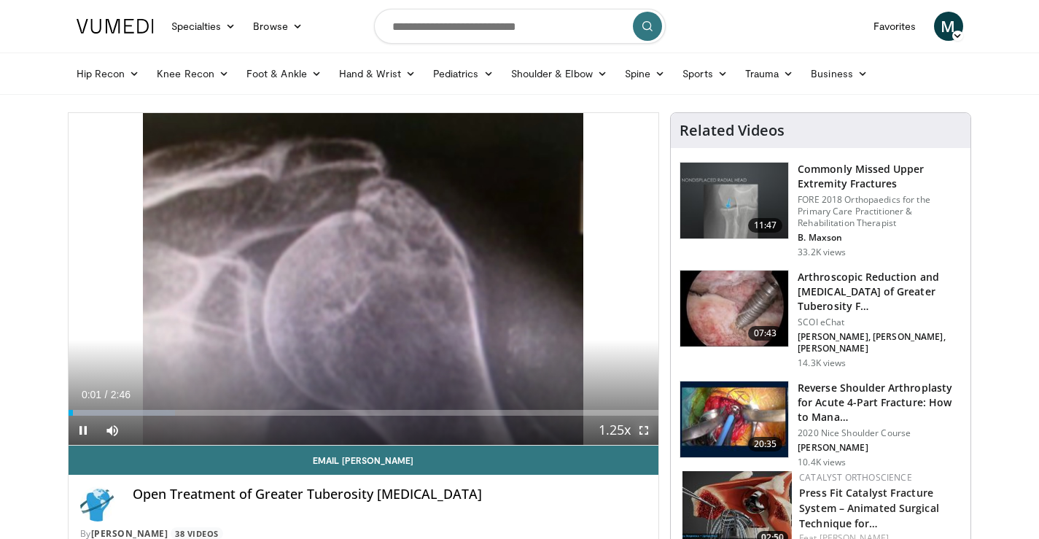
click at [640, 436] on span "Video Player" at bounding box center [643, 429] width 29 height 29
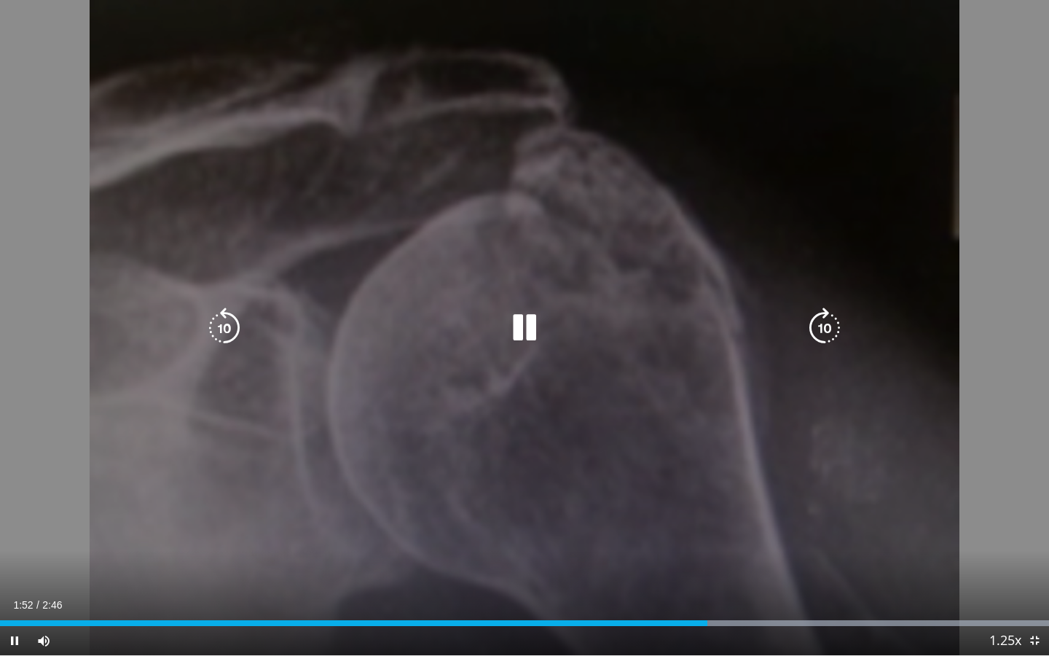
click at [501, 324] on div "Video Player" at bounding box center [525, 327] width 630 height 29
click at [519, 329] on icon "Video Player" at bounding box center [524, 328] width 41 height 41
click at [528, 321] on icon "Video Player" at bounding box center [524, 328] width 41 height 41
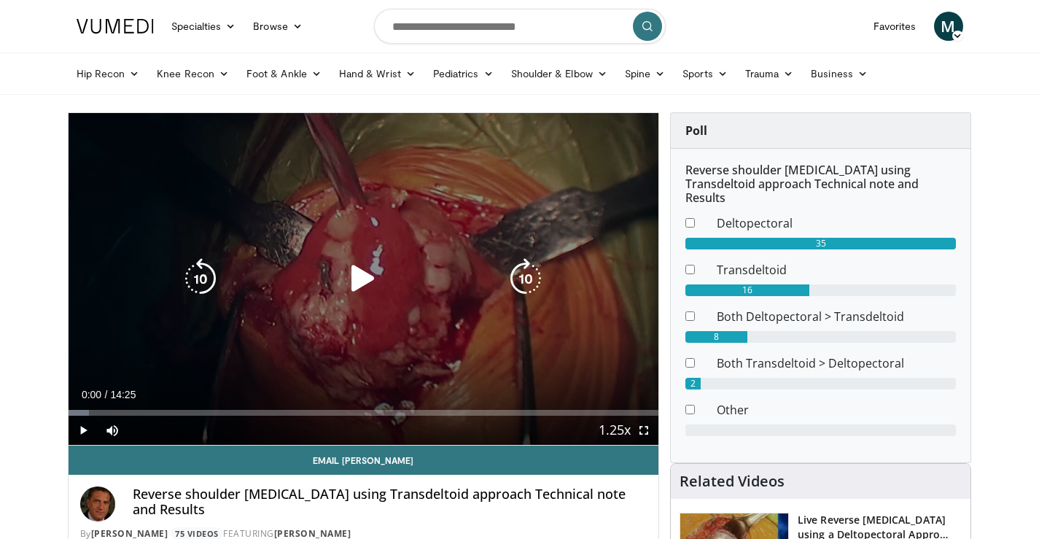
click at [365, 276] on icon "Video Player" at bounding box center [363, 278] width 41 height 41
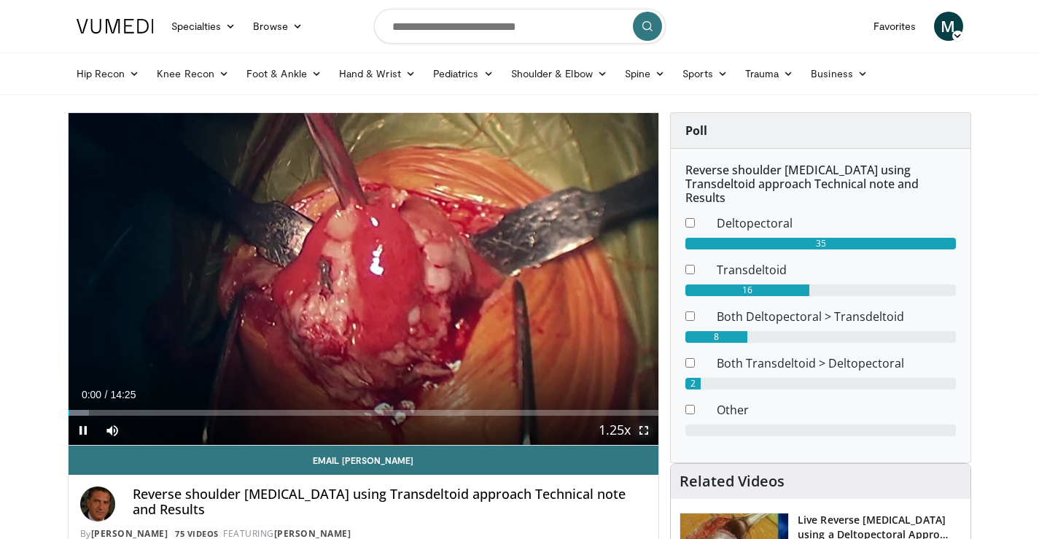
click at [646, 429] on span "Video Player" at bounding box center [643, 429] width 29 height 29
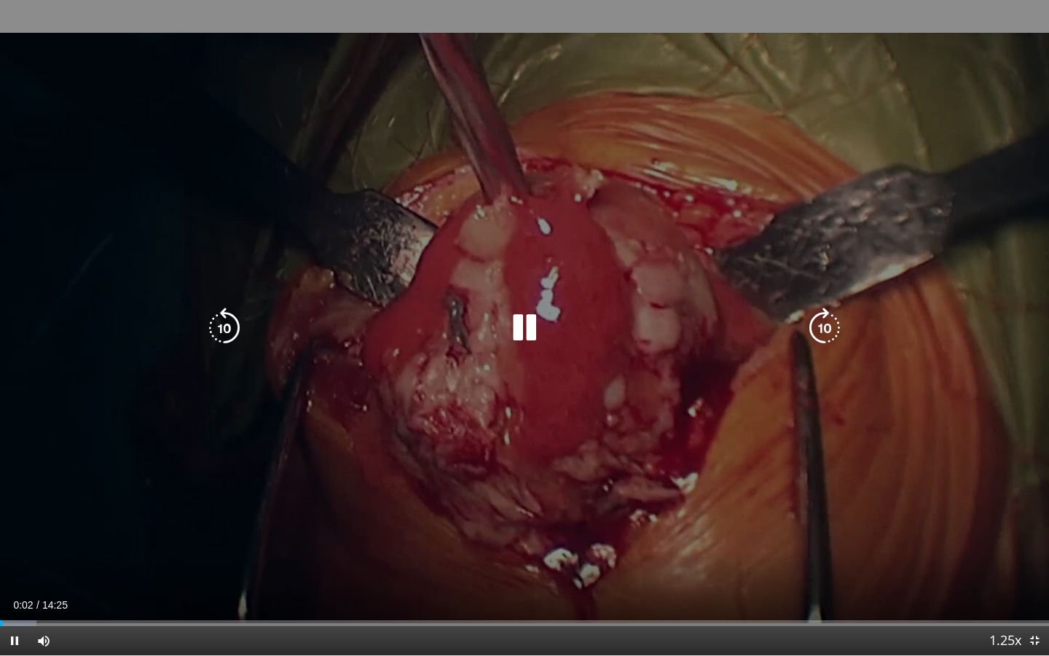
click at [1038, 381] on div "10 seconds Tap to unmute" at bounding box center [524, 327] width 1049 height 655
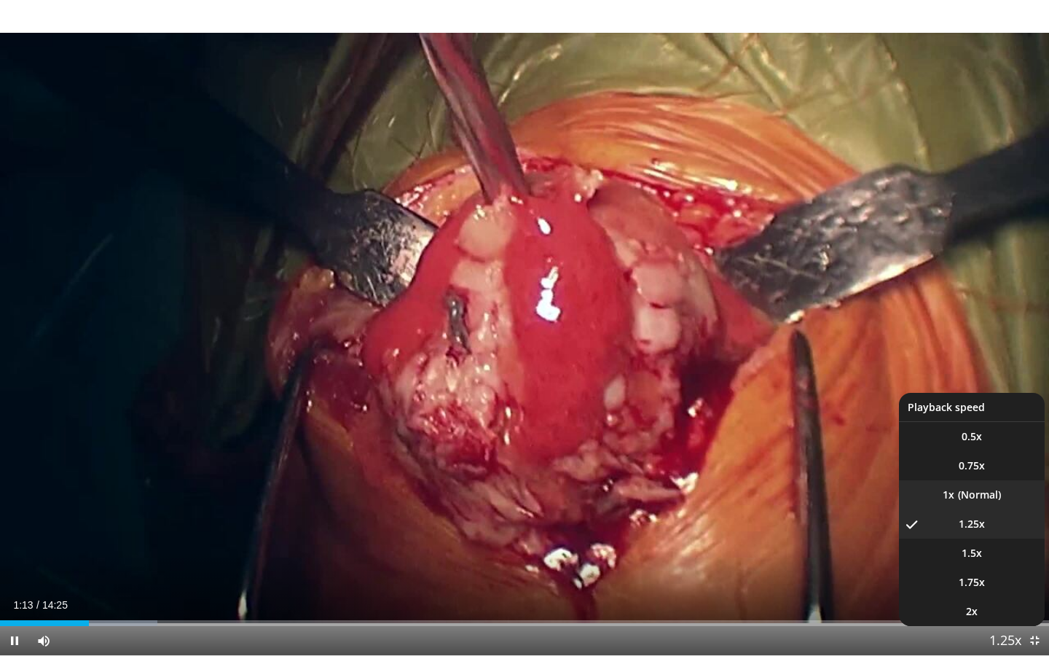
click at [966, 496] on li "1x" at bounding box center [972, 494] width 146 height 29
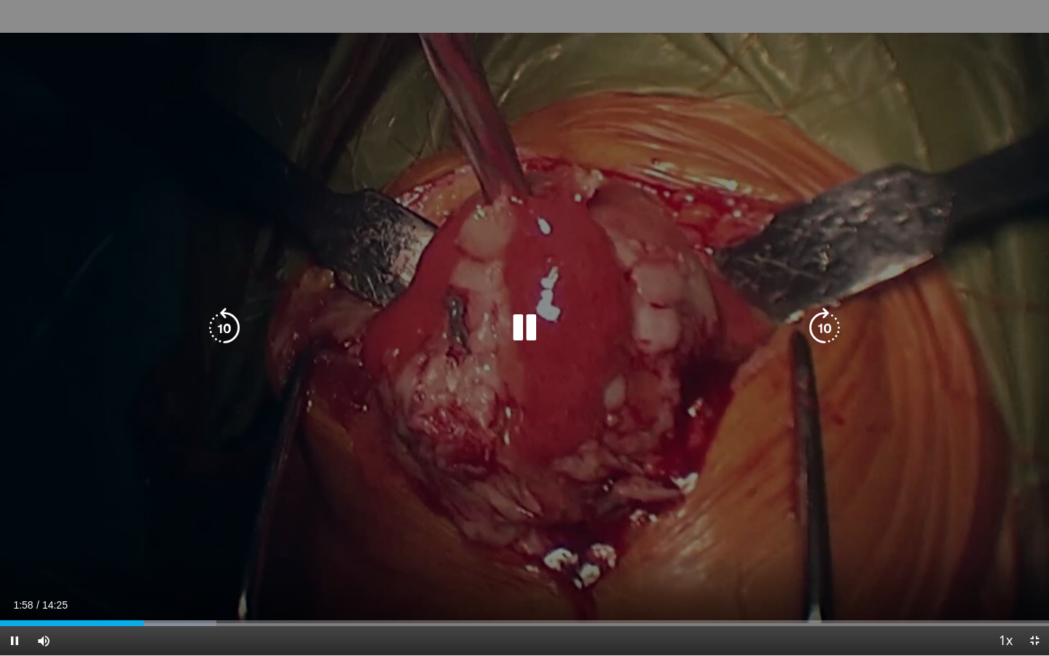
click at [825, 421] on div "20 seconds Tap to unmute" at bounding box center [524, 327] width 1049 height 655
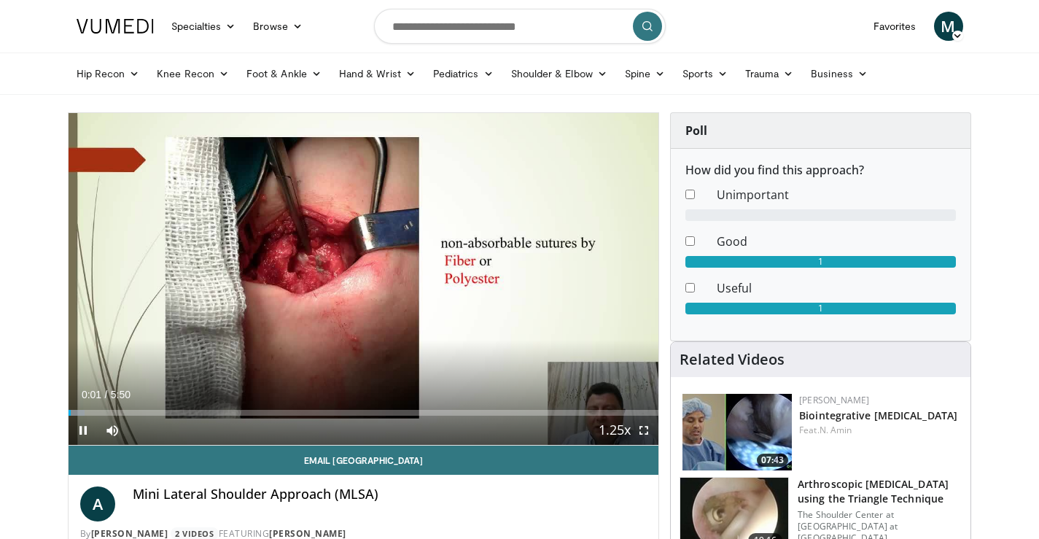
click at [652, 429] on span "Video Player" at bounding box center [643, 429] width 29 height 29
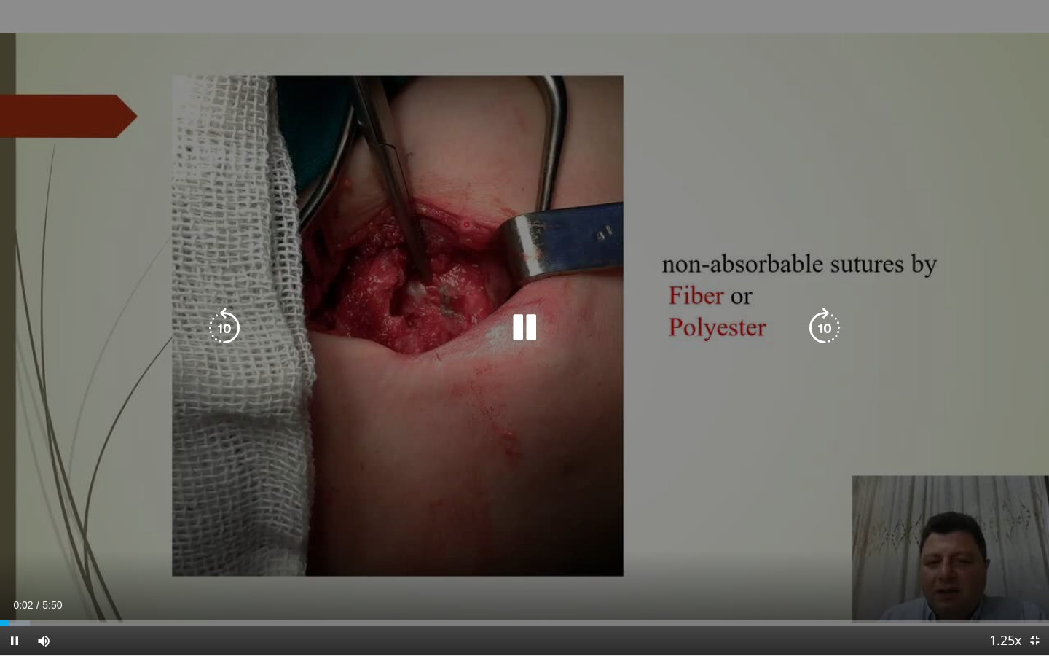
click at [1038, 380] on div "10 seconds Tap to unmute" at bounding box center [524, 327] width 1049 height 655
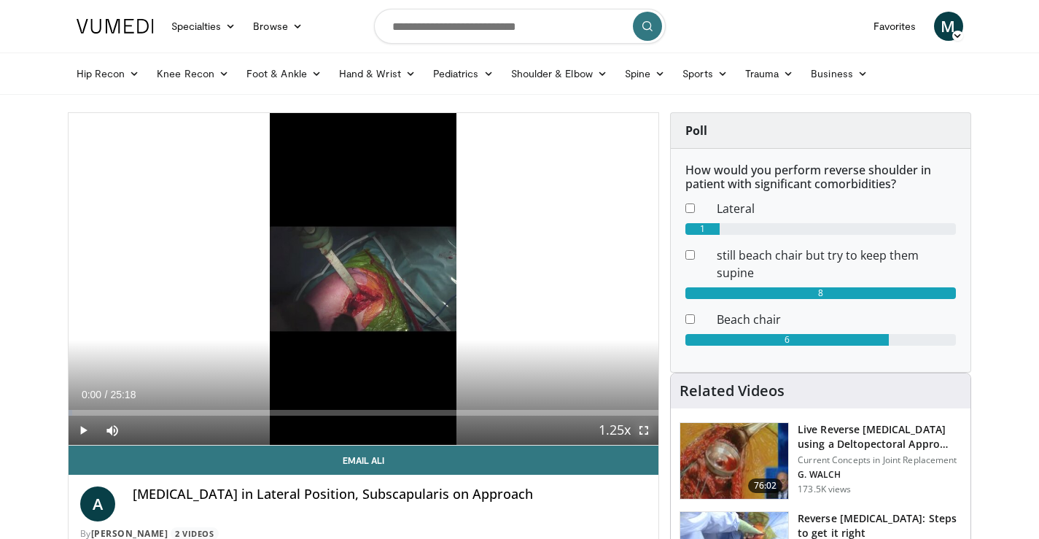
click at [641, 431] on span "Video Player" at bounding box center [643, 429] width 29 height 29
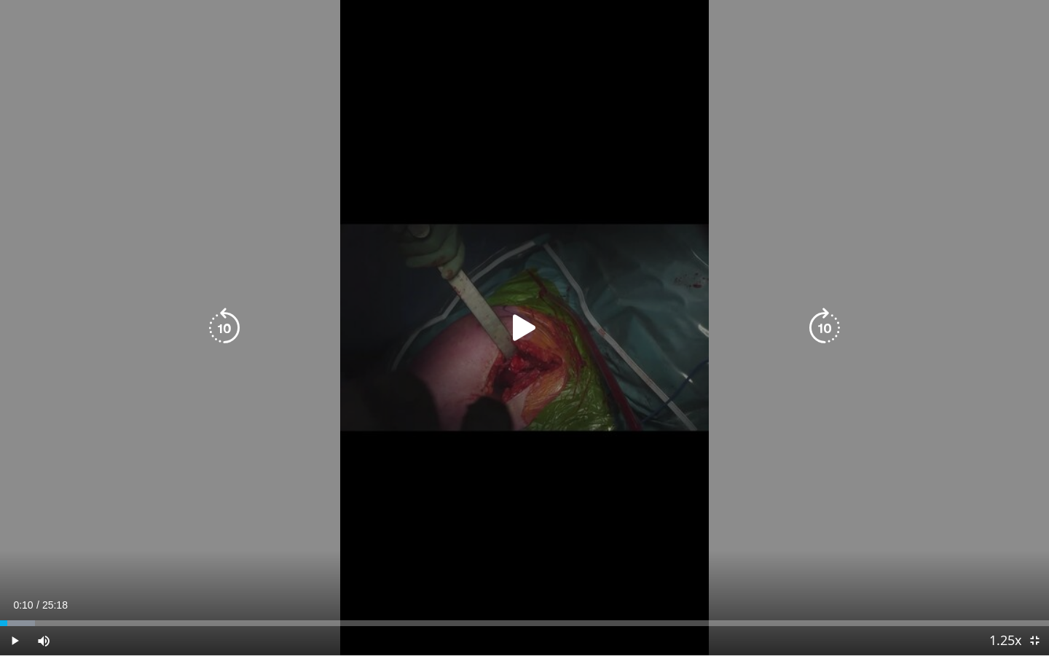
click at [515, 323] on icon "Video Player" at bounding box center [524, 328] width 41 height 41
